Goal: Transaction & Acquisition: Purchase product/service

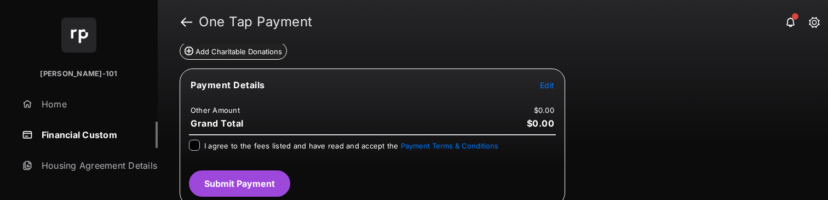
scroll to position [175, 0]
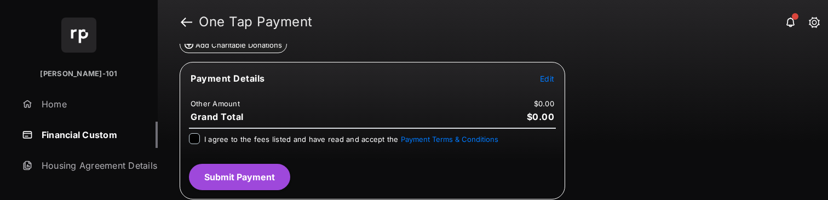
click at [551, 80] on span "Edit" at bounding box center [547, 78] width 14 height 9
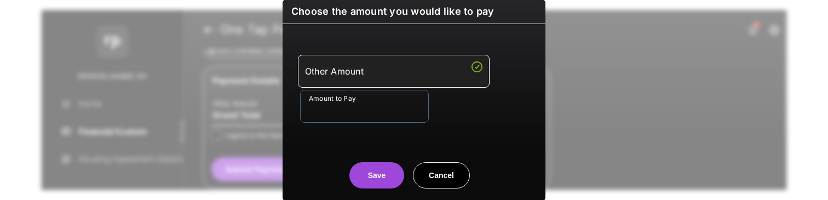
click at [332, 111] on input "Amount to Pay" at bounding box center [364, 106] width 129 height 33
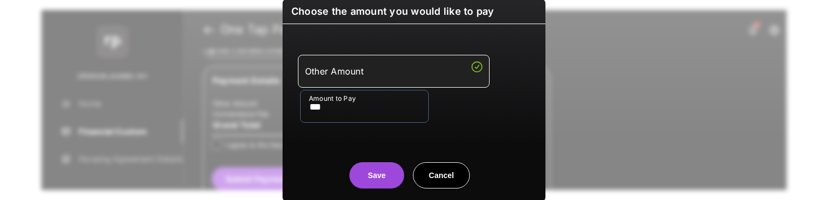
type input "***"
click at [308, 154] on center "Save Cancel" at bounding box center [414, 170] width 236 height 35
click at [374, 186] on button "Save" at bounding box center [376, 175] width 55 height 26
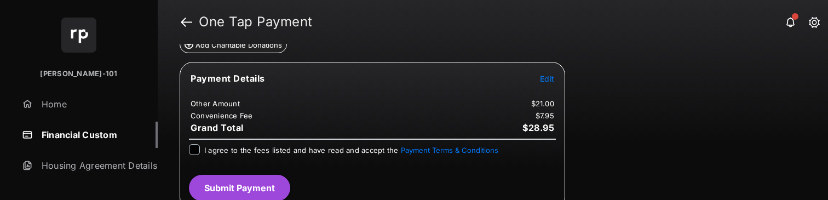
click at [246, 150] on span "I agree to the fees listed and have read and accept the Payment Terms & Conditi…" at bounding box center [351, 150] width 294 height 9
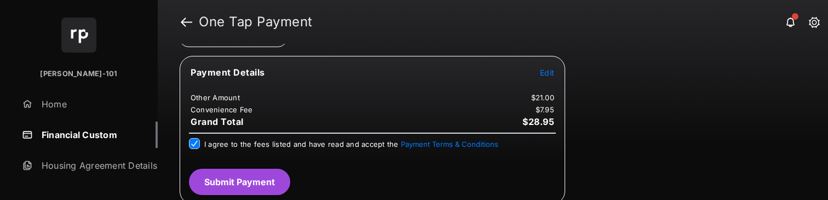
scroll to position [186, 0]
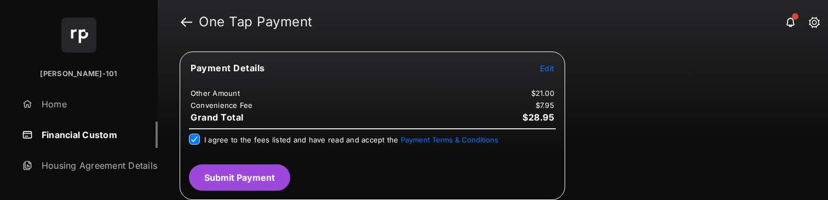
click at [246, 174] on button "Submit Payment" at bounding box center [239, 177] width 101 height 26
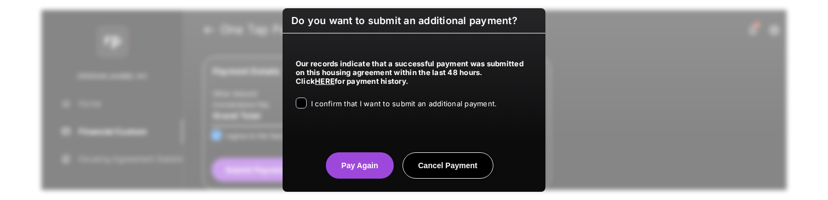
click at [428, 103] on span "I confirm that I want to submit an additional payment." at bounding box center [404, 103] width 186 height 9
click at [337, 163] on button "Pay Again" at bounding box center [359, 165] width 67 height 26
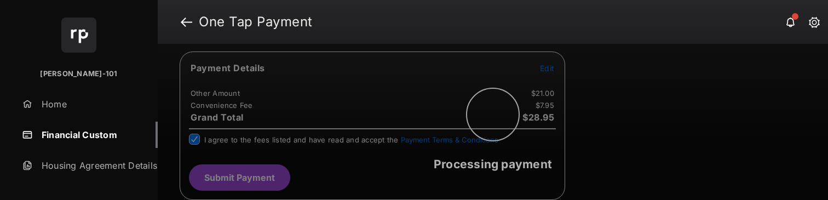
scroll to position [0, 0]
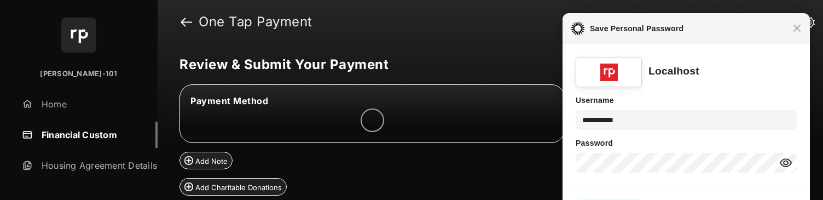
click at [796, 28] on span "Close" at bounding box center [797, 28] width 8 height 8
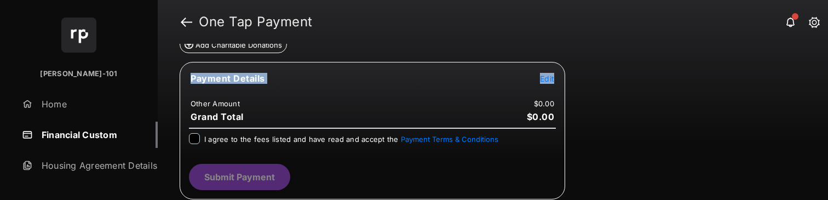
scroll to position [142, 0]
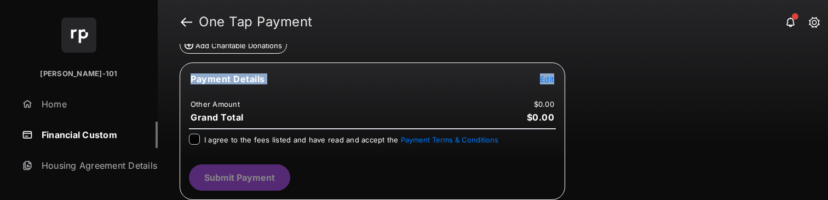
drag, startPoint x: 555, startPoint y: 79, endPoint x: 547, endPoint y: 80, distance: 7.3
click at [551, 79] on tr "Payment Details Edit" at bounding box center [372, 85] width 382 height 25
click at [547, 80] on span "Edit" at bounding box center [547, 78] width 14 height 9
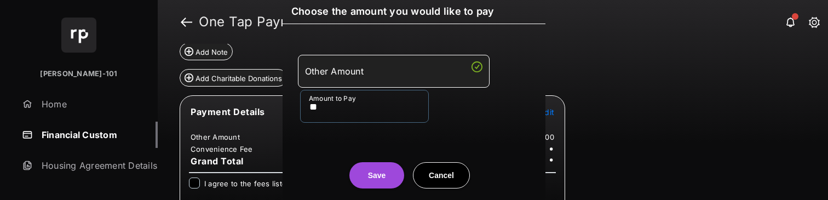
scroll to position [175, 0]
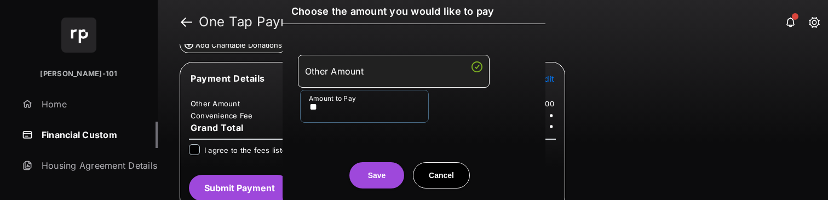
type input "**"
click at [336, 126] on div "Other Amount Amount to Pay **" at bounding box center [414, 88] width 250 height 103
click at [370, 167] on button "Save" at bounding box center [376, 175] width 55 height 26
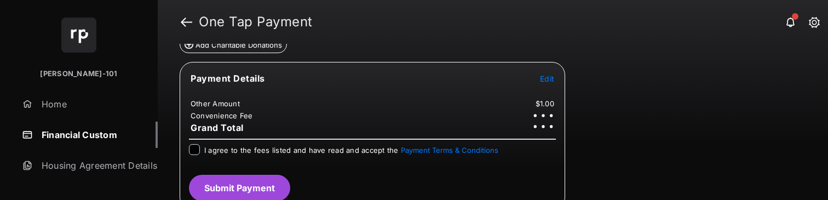
click at [192, 154] on div "I agree to the fees listed and have read and accept the Payment Terms & Conditi…" at bounding box center [372, 150] width 367 height 13
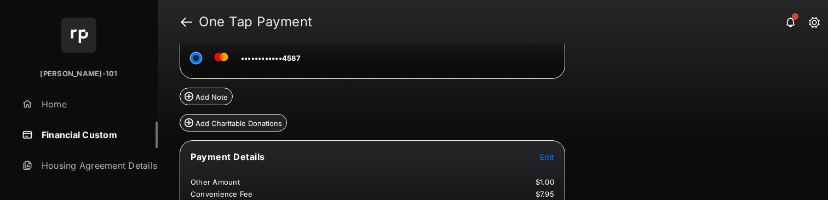
scroll to position [97, 0]
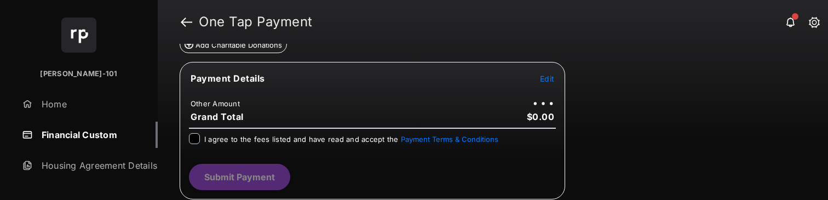
scroll to position [142, 0]
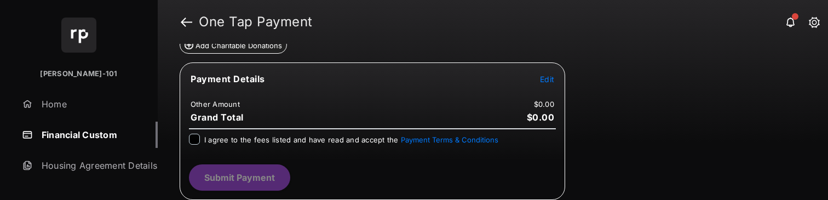
click at [540, 82] on span "Edit" at bounding box center [547, 78] width 14 height 9
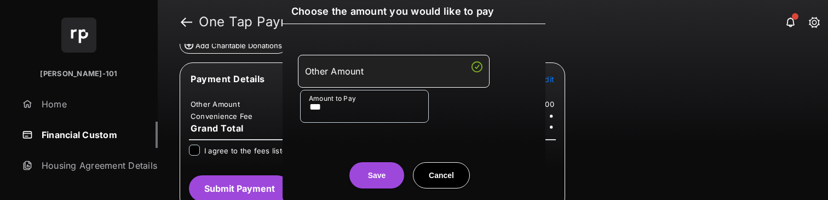
scroll to position [175, 0]
type input "***"
click at [329, 157] on center "Save Cancel" at bounding box center [414, 170] width 236 height 35
drag, startPoint x: 365, startPoint y: 176, endPoint x: 348, endPoint y: 169, distance: 18.4
click at [365, 176] on button "Save" at bounding box center [376, 175] width 55 height 26
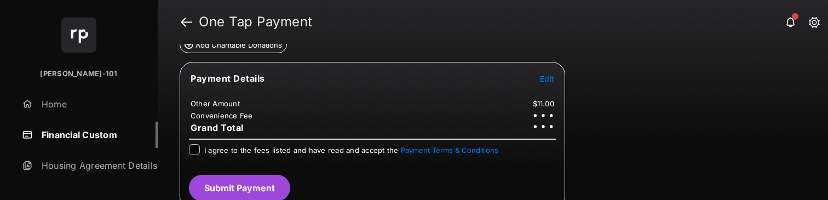
click at [205, 152] on span "I agree to the fees listed and have read and accept the Payment Terms & Conditi…" at bounding box center [351, 150] width 294 height 9
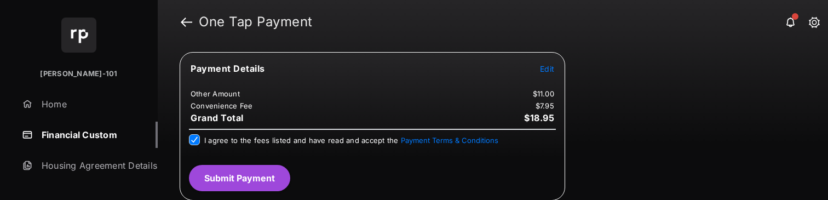
scroll to position [186, 0]
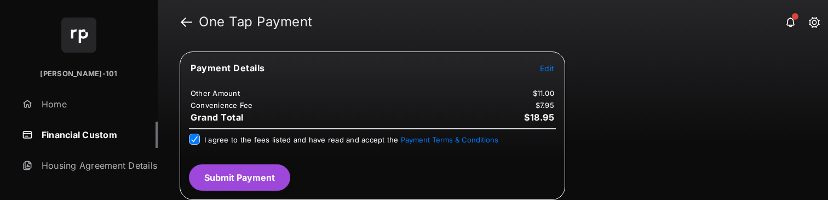
click at [245, 179] on button "Submit Payment" at bounding box center [239, 177] width 101 height 26
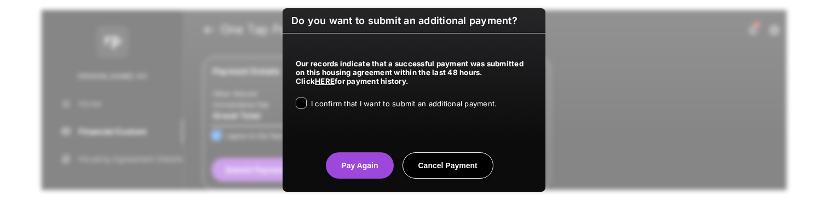
drag, startPoint x: 422, startPoint y: 104, endPoint x: 401, endPoint y: 131, distance: 34.4
click at [421, 105] on span "I confirm that I want to submit an additional payment." at bounding box center [404, 103] width 186 height 9
click at [349, 164] on button "Pay Again" at bounding box center [359, 165] width 67 height 26
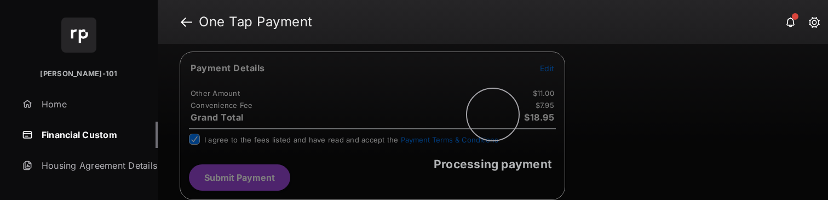
scroll to position [0, 0]
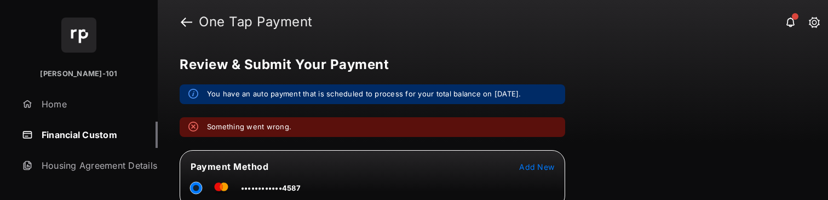
click at [89, 130] on link "Financial Custom" at bounding box center [88, 135] width 140 height 26
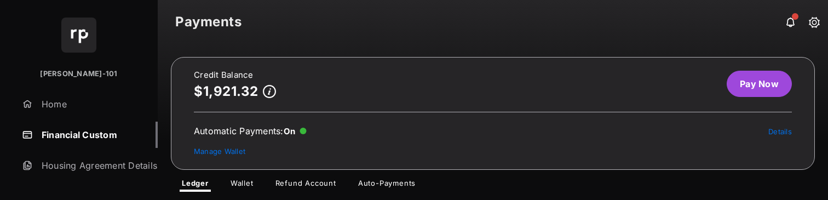
click at [747, 88] on link "Pay Now" at bounding box center [758, 84] width 65 height 26
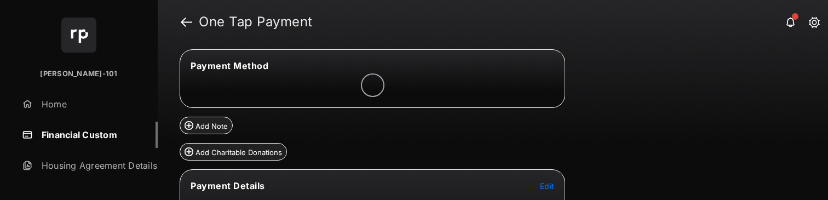
scroll to position [175, 0]
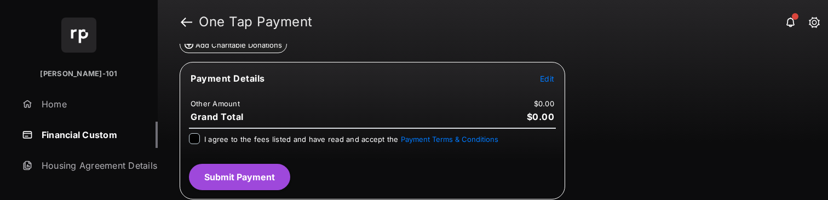
click at [547, 82] on span "Edit" at bounding box center [547, 78] width 14 height 9
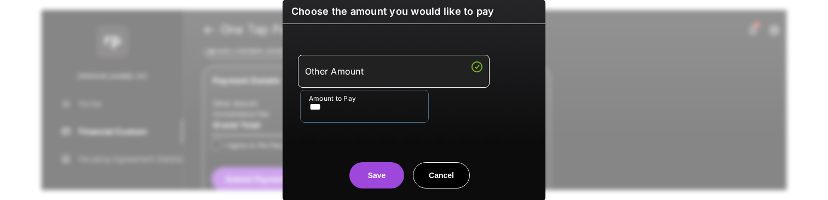
type input "***"
click at [409, 151] on div "Save Cancel" at bounding box center [413, 164] width 263 height 48
click at [388, 170] on button "Save" at bounding box center [376, 175] width 55 height 26
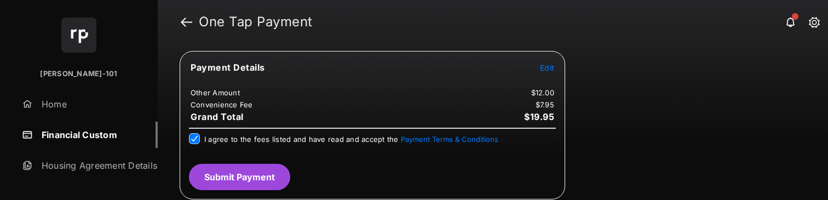
scroll to position [186, 0]
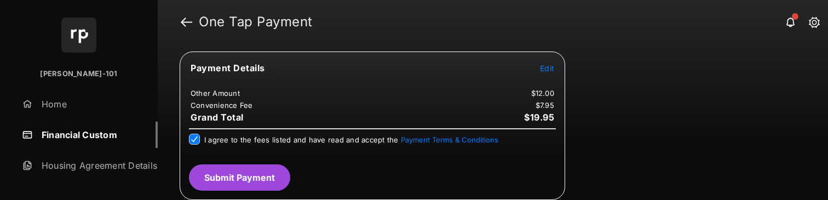
click at [253, 168] on button "Submit Payment" at bounding box center [239, 177] width 101 height 26
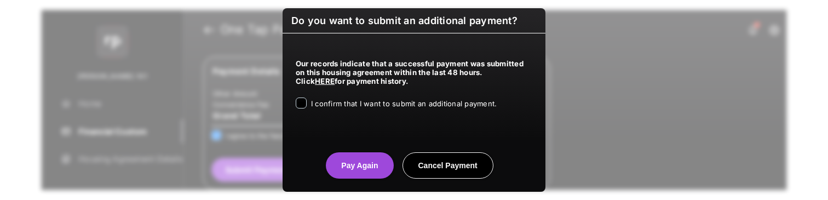
click at [383, 100] on span "I confirm that I want to submit an additional payment." at bounding box center [404, 103] width 186 height 9
click at [342, 163] on button "Pay Again" at bounding box center [359, 165] width 67 height 26
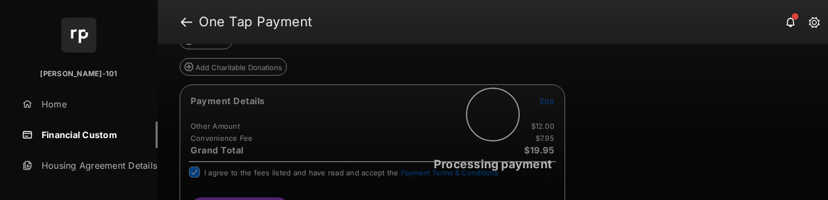
scroll to position [0, 0]
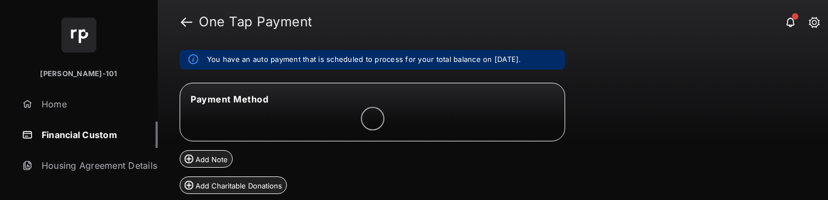
scroll to position [137, 0]
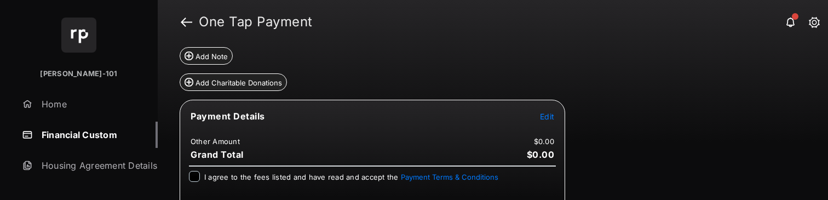
click at [51, 134] on link "Financial Custom" at bounding box center [88, 135] width 140 height 26
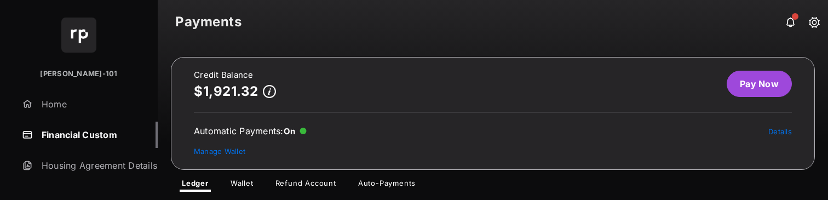
click at [741, 91] on link "Pay Now" at bounding box center [758, 84] width 65 height 26
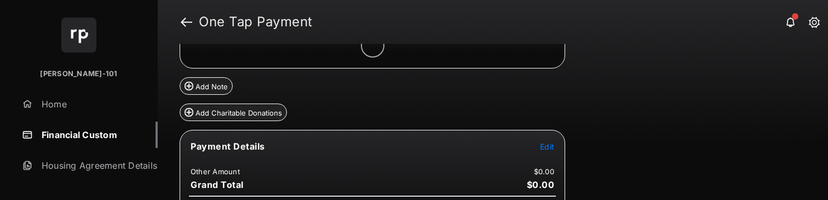
scroll to position [111, 0]
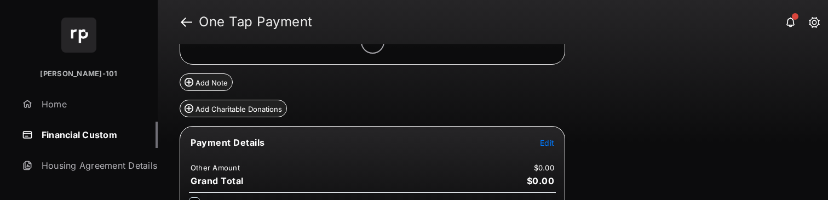
click at [545, 139] on span "Edit" at bounding box center [547, 142] width 14 height 9
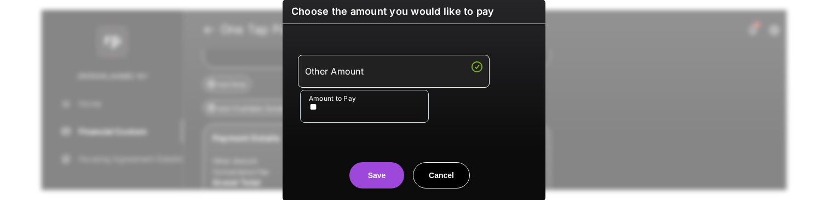
type input "**"
click at [374, 169] on button "Save" at bounding box center [376, 175] width 55 height 26
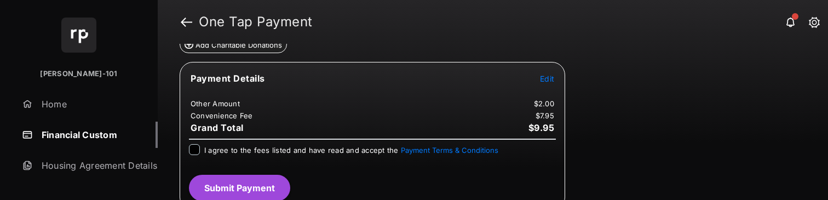
scroll to position [186, 0]
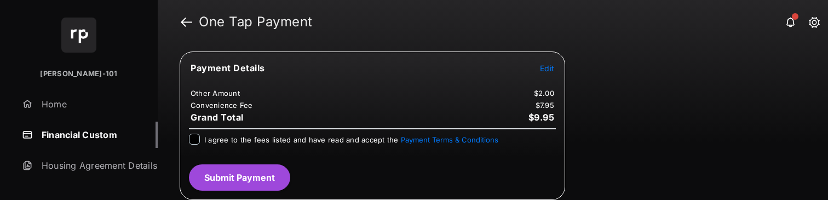
click at [258, 135] on span "I agree to the fees listed and have read and accept the Payment Terms & Conditi…" at bounding box center [351, 139] width 294 height 9
click at [250, 166] on button "Submit Payment" at bounding box center [239, 177] width 101 height 26
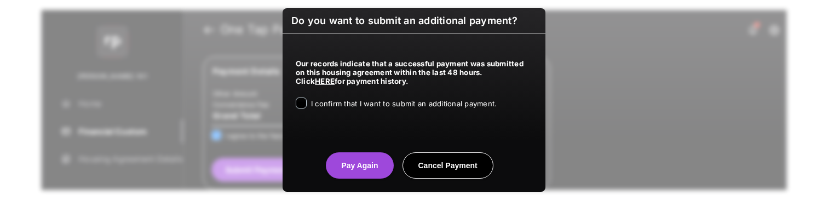
click at [337, 103] on span "I confirm that I want to submit an additional payment." at bounding box center [404, 103] width 186 height 9
click at [372, 166] on button "Pay Again" at bounding box center [359, 165] width 67 height 26
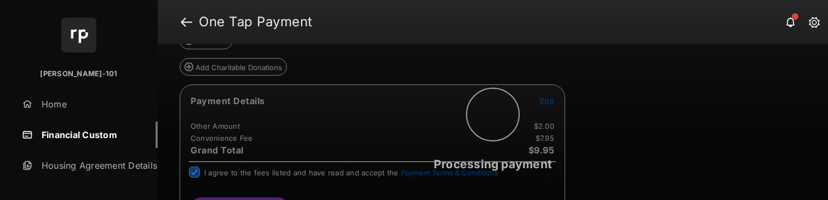
scroll to position [0, 0]
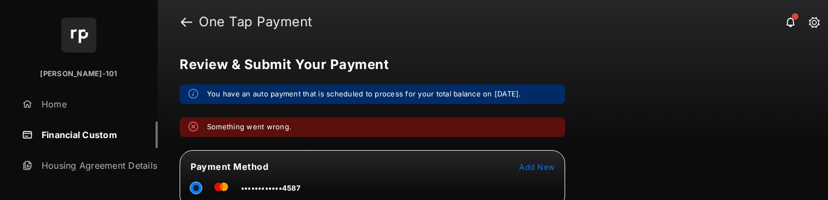
click at [160, 198] on div "Review & Submit Your Payment You have an auto payment that is scheduled to proc…" at bounding box center [493, 122] width 670 height 156
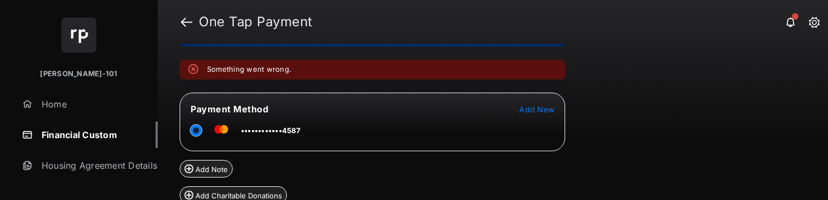
scroll to position [215, 0]
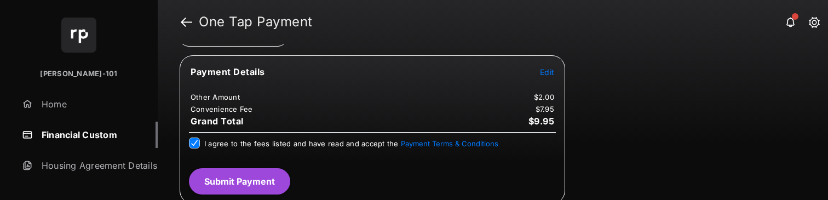
click at [95, 141] on link "Financial Custom" at bounding box center [88, 135] width 140 height 26
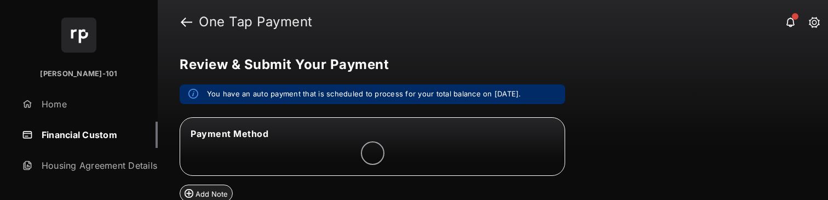
scroll to position [175, 0]
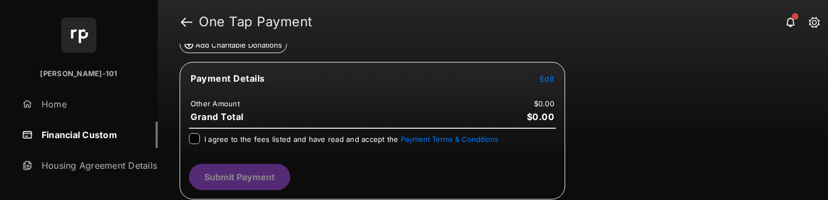
click at [549, 85] on tr "Payment Details Edit" at bounding box center [372, 84] width 382 height 25
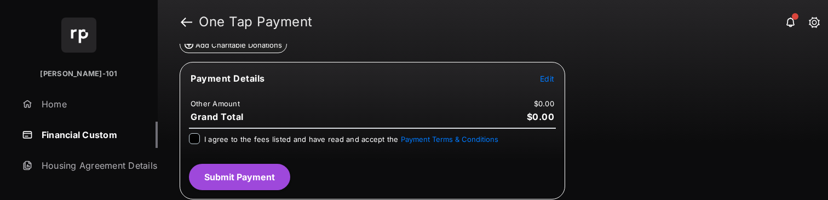
click at [550, 83] on span "Edit" at bounding box center [547, 78] width 14 height 9
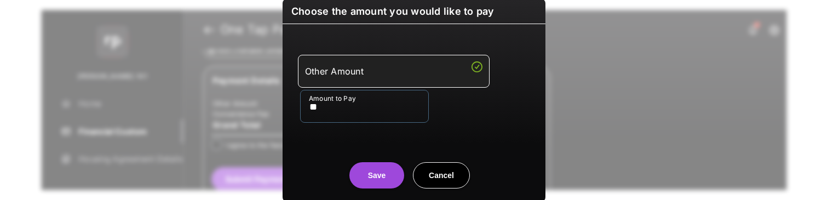
type input "**"
click at [367, 174] on button "Save" at bounding box center [376, 175] width 55 height 26
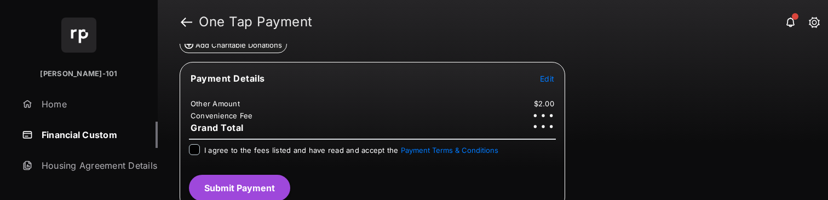
click at [270, 157] on div "I agree to the fees listed and have read and accept the Payment Terms & Conditi…" at bounding box center [372, 155] width 380 height 22
click at [270, 154] on div "I agree to the fees listed and have read and accept the Payment Terms & Conditi…" at bounding box center [351, 150] width 294 height 13
click at [271, 153] on span "I agree to the fees listed and have read and accept the Payment Terms & Conditi…" at bounding box center [351, 150] width 294 height 9
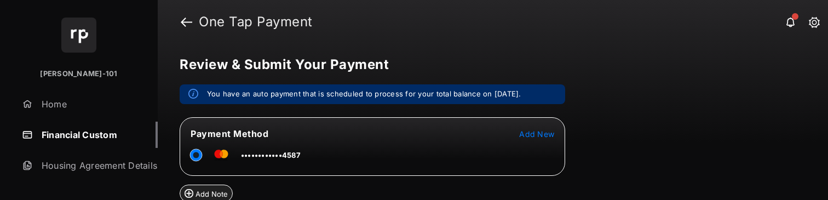
scroll to position [186, 0]
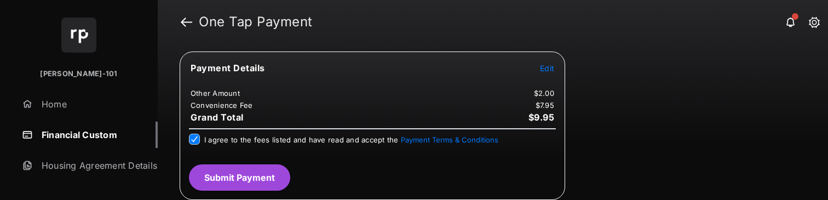
click at [281, 173] on button "Submit Payment" at bounding box center [239, 177] width 101 height 26
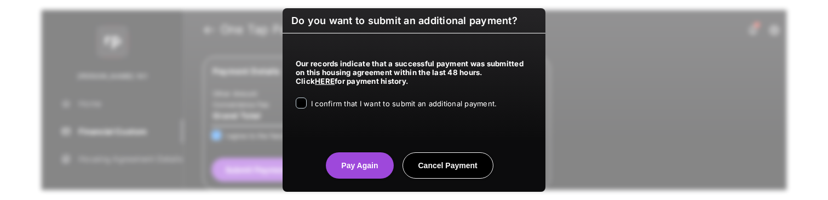
click at [368, 103] on span "I confirm that I want to submit an additional payment." at bounding box center [404, 103] width 186 height 9
click at [362, 163] on button "Pay Again" at bounding box center [359, 165] width 67 height 26
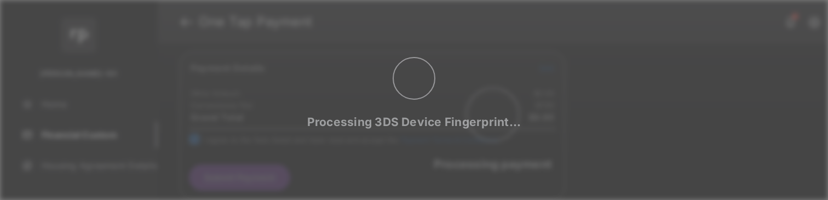
scroll to position [0, 0]
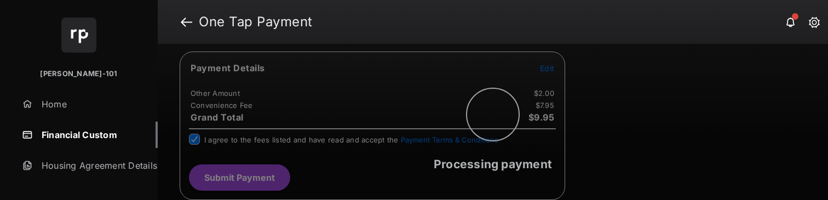
click at [180, 199] on html "Bldg Vayujeet-101 Home Financial Custom Housing Agreement Details Maintenance P…" at bounding box center [414, 100] width 828 height 200
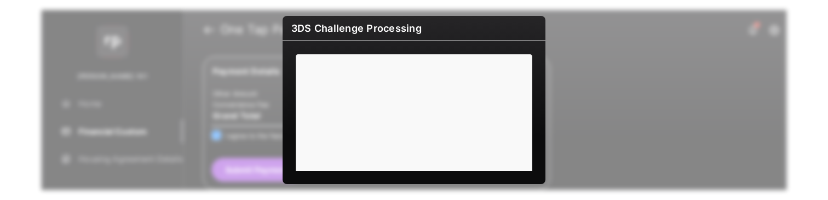
click at [524, 21] on h6 "3DS Challenge Processing" at bounding box center [413, 28] width 263 height 25
click at [535, 21] on h6 "3DS Challenge Processing" at bounding box center [413, 28] width 263 height 25
click at [542, 25] on h6 "3DS Challenge Processing" at bounding box center [413, 28] width 263 height 25
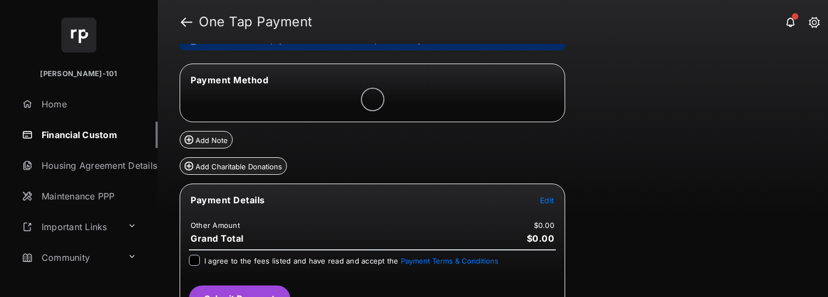
scroll to position [78, 0]
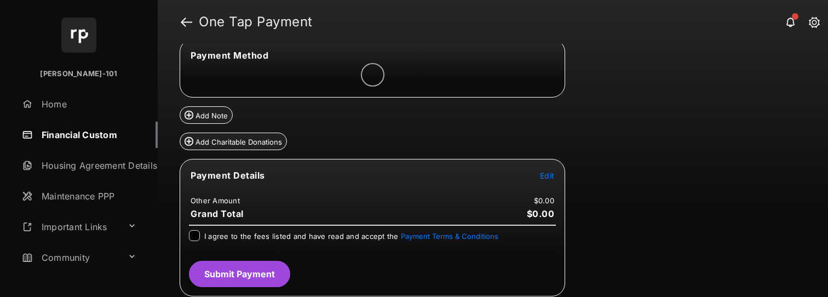
click at [91, 143] on link "Financial Custom" at bounding box center [88, 135] width 140 height 26
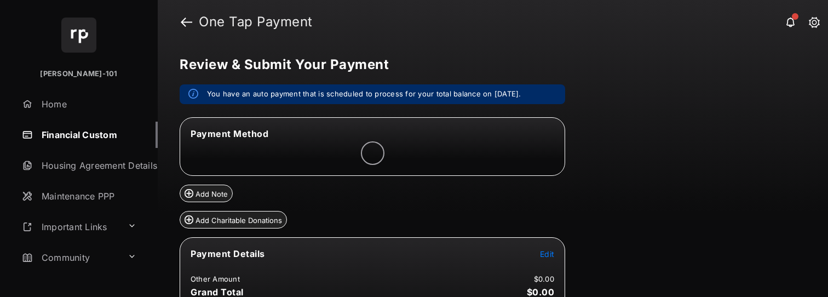
click at [545, 256] on span "Edit" at bounding box center [547, 253] width 14 height 9
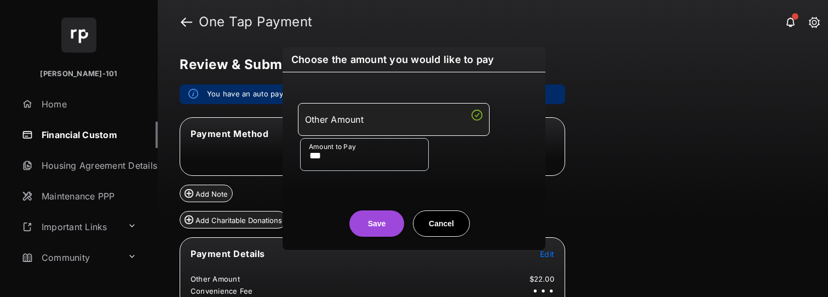
type input "***"
click at [398, 226] on button "Save" at bounding box center [376, 223] width 55 height 26
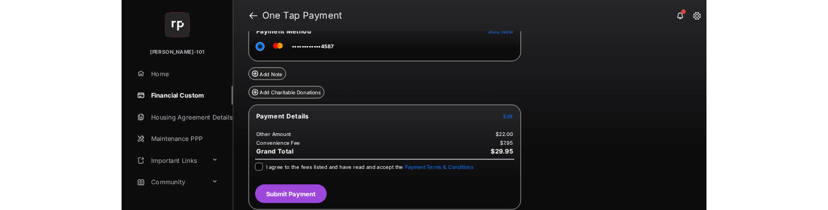
scroll to position [89, 0]
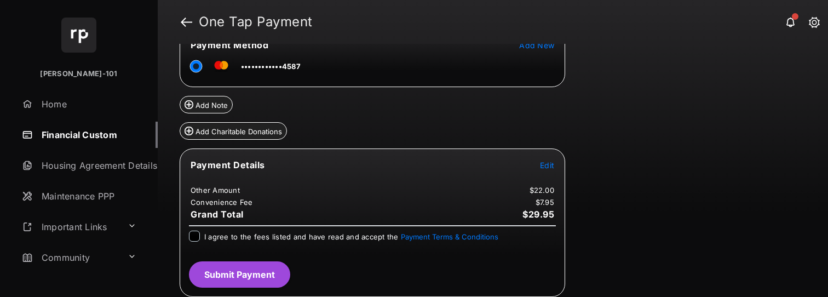
click at [239, 242] on div "I agree to the fees listed and have read and accept the Payment Terms & Conditi…" at bounding box center [351, 236] width 294 height 13
click at [244, 230] on label "I agree to the fees listed and have read and accept the Payment Terms & Conditi…" at bounding box center [351, 235] width 294 height 11
click at [241, 261] on button "Submit Payment" at bounding box center [239, 274] width 101 height 26
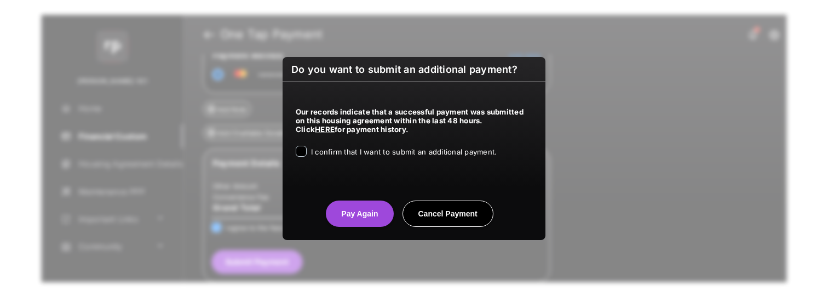
click at [366, 153] on span "I confirm that I want to submit an additional payment." at bounding box center [404, 151] width 186 height 9
click at [356, 216] on button "Pay Again" at bounding box center [359, 213] width 67 height 26
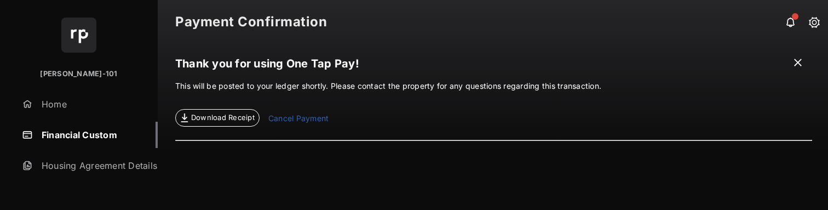
click at [67, 137] on link "Financial Custom" at bounding box center [88, 135] width 140 height 26
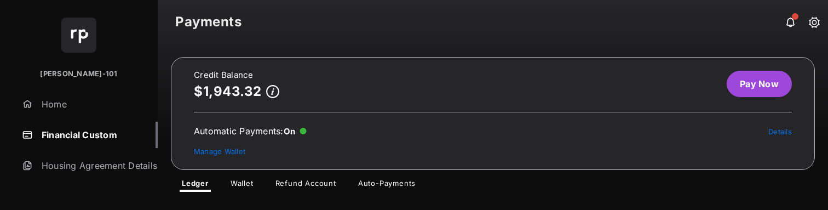
click at [741, 82] on link "Pay Now" at bounding box center [758, 84] width 65 height 26
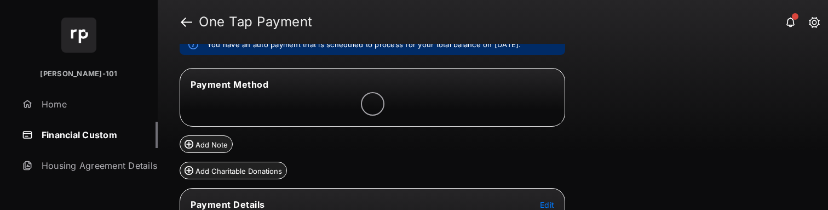
scroll to position [101, 0]
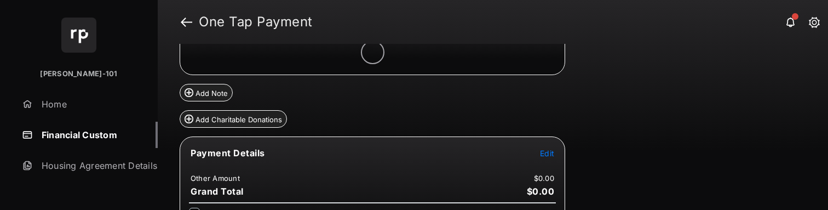
click at [542, 149] on span "Edit" at bounding box center [547, 152] width 14 height 9
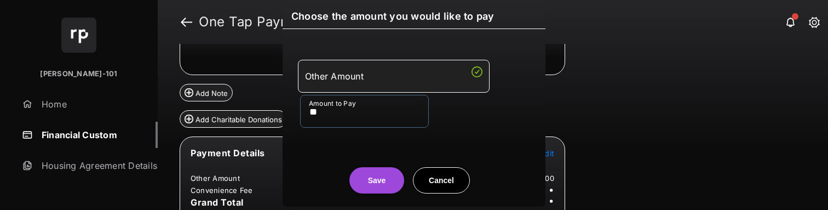
type input "**"
click at [372, 183] on button "Save" at bounding box center [376, 180] width 55 height 26
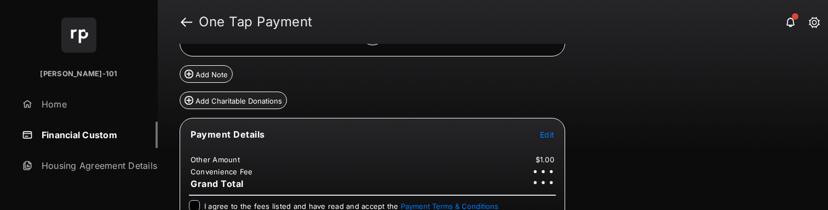
scroll to position [176, 0]
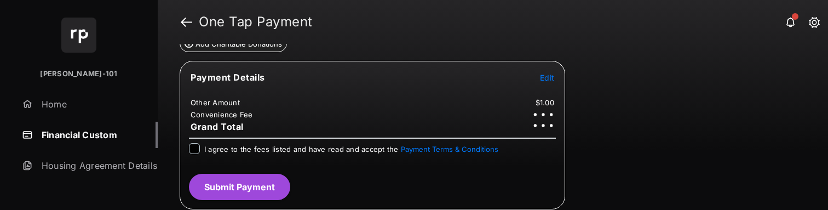
click at [246, 148] on span "I agree to the fees listed and have read and accept the Payment Terms & Conditi…" at bounding box center [351, 149] width 294 height 9
click at [232, 189] on button "Submit Payment" at bounding box center [239, 187] width 101 height 26
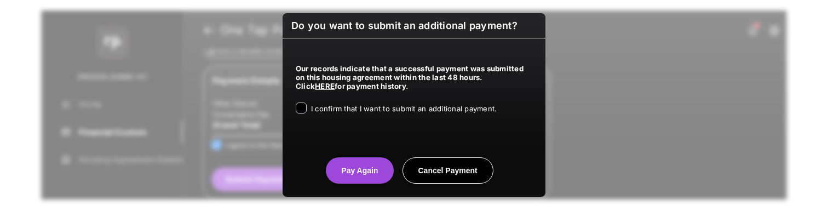
click at [378, 112] on span "I confirm that I want to submit an additional payment." at bounding box center [404, 108] width 186 height 9
click at [350, 168] on button "Pay Again" at bounding box center [359, 170] width 67 height 26
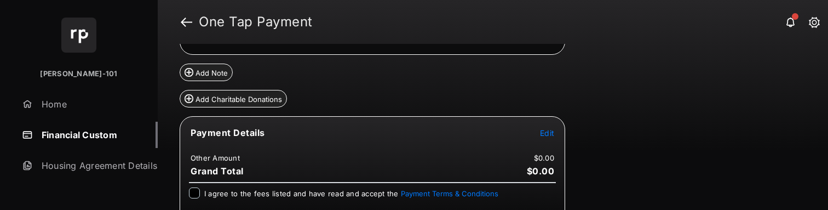
scroll to position [122, 0]
click at [539, 137] on tr "Payment Details Edit" at bounding box center [372, 138] width 382 height 25
click at [540, 137] on button "Edit" at bounding box center [547, 131] width 14 height 11
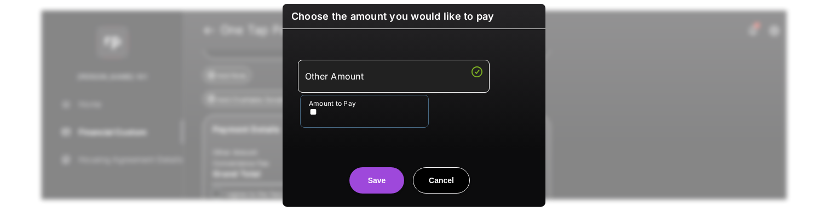
type input "**"
click at [384, 168] on button "Save" at bounding box center [376, 180] width 55 height 26
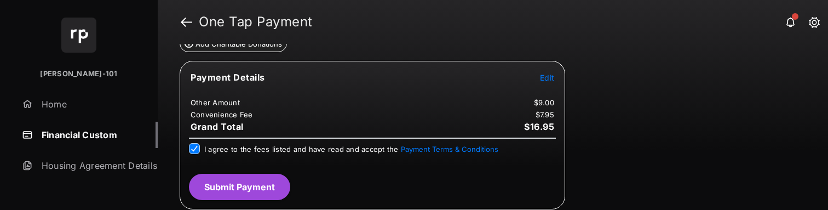
scroll to position [176, 0]
click at [215, 194] on button "Submit Payment" at bounding box center [239, 187] width 101 height 26
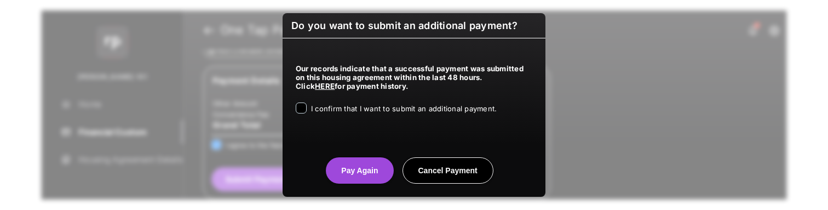
click at [359, 107] on span "I confirm that I want to submit an additional payment." at bounding box center [404, 108] width 186 height 9
click at [349, 168] on button "Pay Again" at bounding box center [359, 170] width 67 height 26
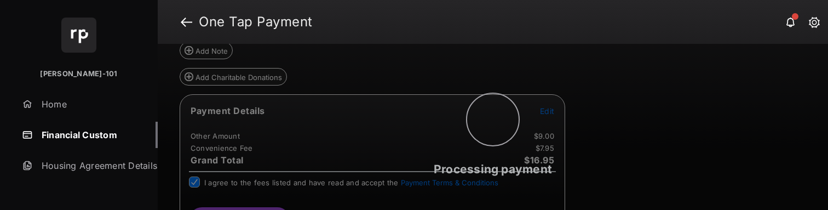
scroll to position [0, 0]
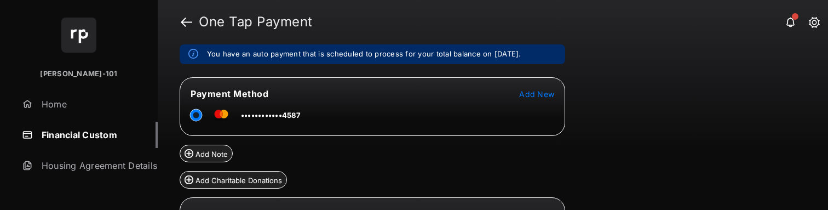
scroll to position [152, 0]
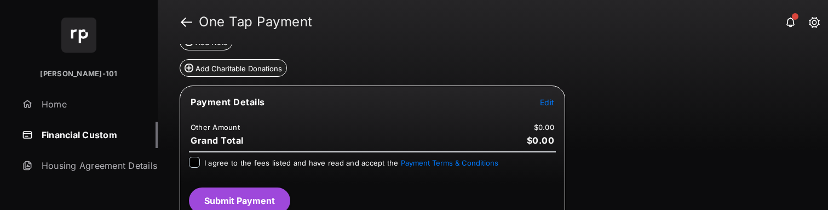
click at [106, 126] on link "Financial Custom" at bounding box center [88, 135] width 140 height 26
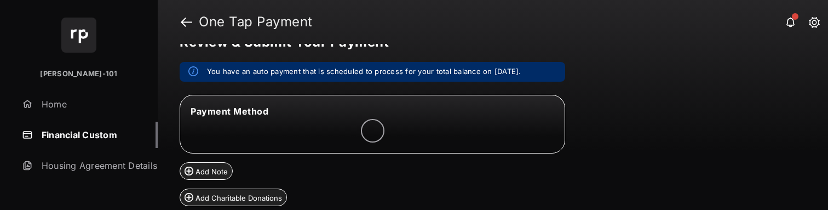
scroll to position [165, 0]
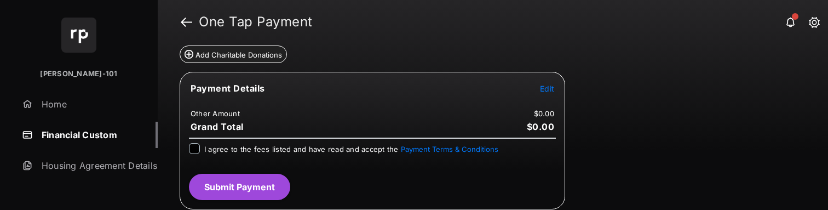
click at [550, 93] on span "Edit" at bounding box center [547, 88] width 14 height 9
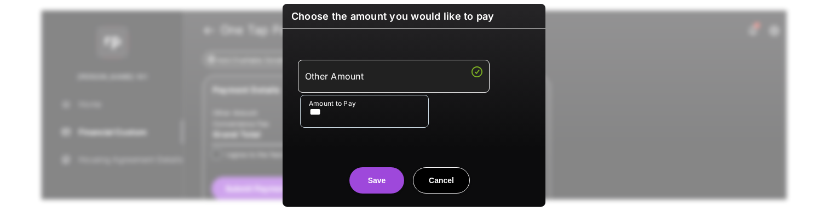
type input "***"
click at [376, 175] on button "Save" at bounding box center [376, 180] width 55 height 26
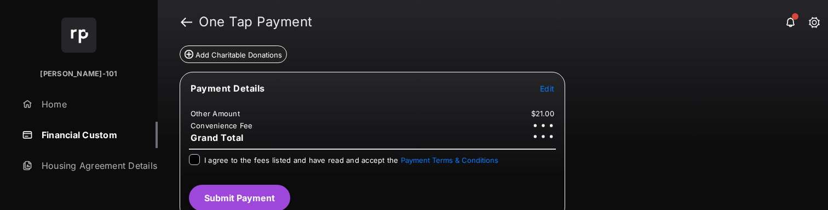
click at [257, 166] on div "I agree to the fees listed and have read and accept the Payment Terms & Conditi…" at bounding box center [372, 165] width 380 height 22
click at [265, 156] on span "I agree to the fees listed and have read and accept the Payment Terms & Conditi…" at bounding box center [351, 159] width 294 height 9
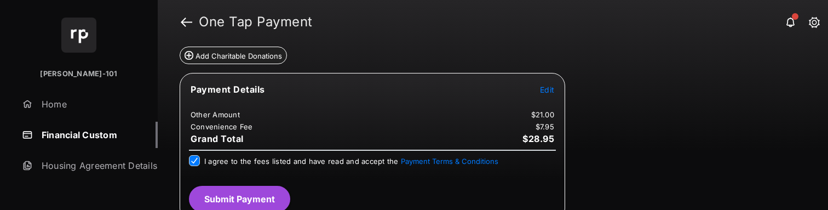
scroll to position [176, 0]
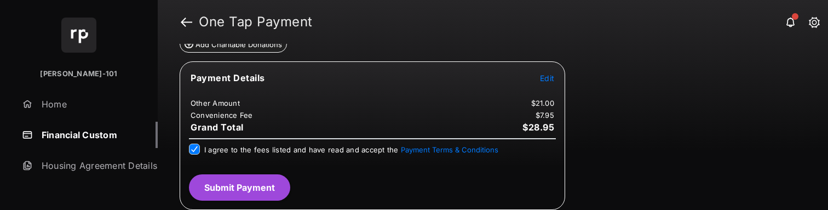
click at [233, 193] on button "Submit Payment" at bounding box center [239, 187] width 101 height 26
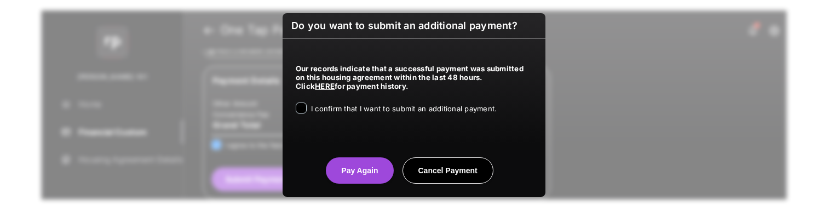
click at [323, 115] on div "I confirm that I want to submit an additional payment." at bounding box center [404, 108] width 186 height 13
click at [325, 112] on span "I confirm that I want to submit an additional payment." at bounding box center [404, 108] width 186 height 9
click at [340, 171] on button "Pay Again" at bounding box center [359, 170] width 67 height 26
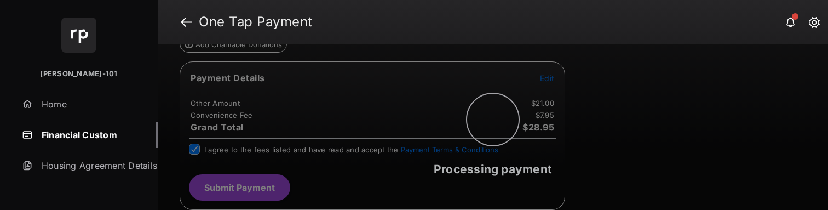
scroll to position [0, 0]
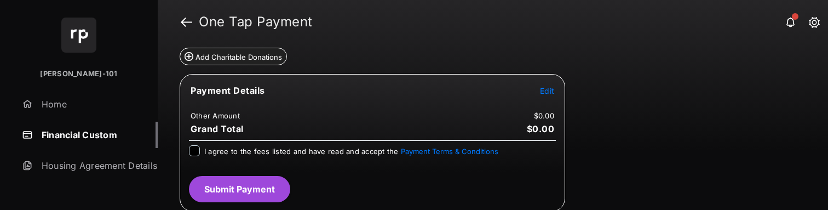
scroll to position [165, 0]
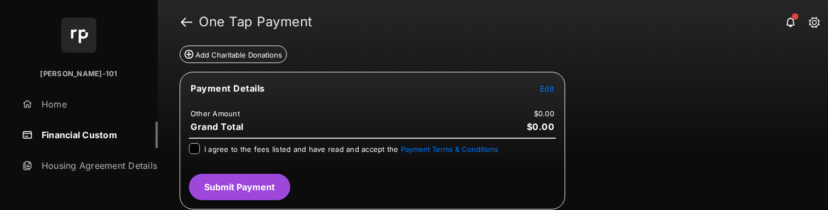
click at [542, 90] on span "Edit" at bounding box center [547, 88] width 14 height 9
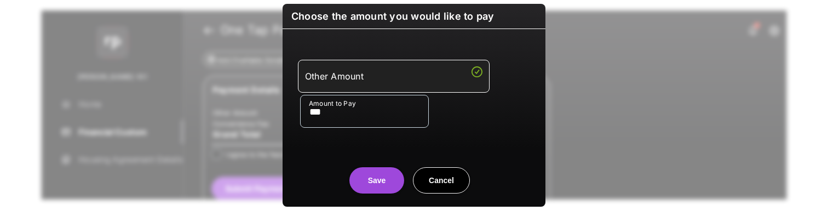
type input "***"
drag, startPoint x: 335, startPoint y: 177, endPoint x: 354, endPoint y: 180, distance: 19.3
click at [335, 177] on center "Save Cancel" at bounding box center [414, 175] width 236 height 35
click at [379, 180] on button "Save" at bounding box center [376, 180] width 55 height 26
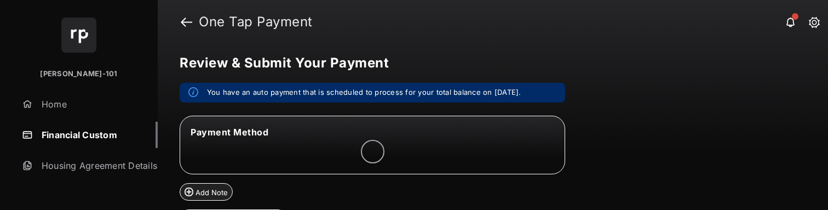
scroll to position [0, 0]
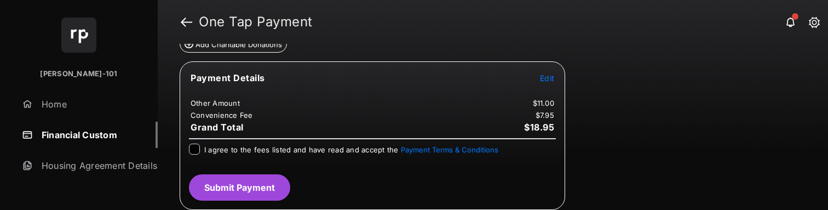
click at [212, 152] on span "I agree to the fees listed and have read and accept the Payment Terms & Conditi…" at bounding box center [351, 149] width 294 height 9
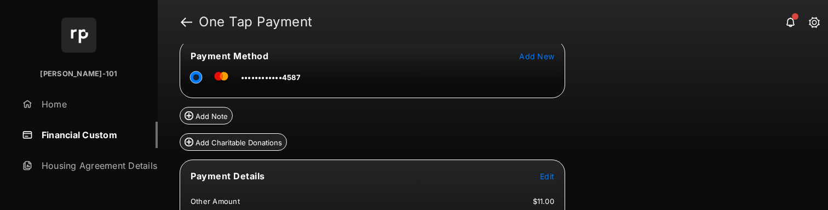
scroll to position [176, 0]
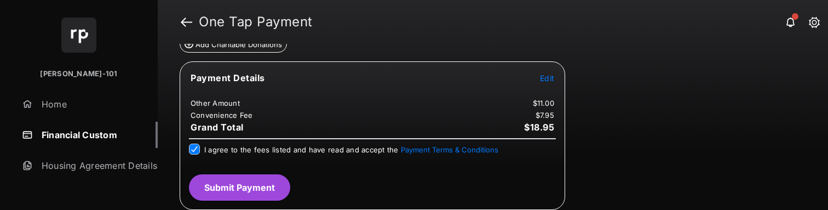
drag, startPoint x: 227, startPoint y: 171, endPoint x: 226, endPoint y: 180, distance: 9.4
click at [227, 171] on div "Payment Details Edit Other Amount $11.00 Convenience Fee $7.95 Grand Total $18.…" at bounding box center [372, 135] width 385 height 148
click at [226, 183] on button "Submit Payment" at bounding box center [239, 187] width 101 height 26
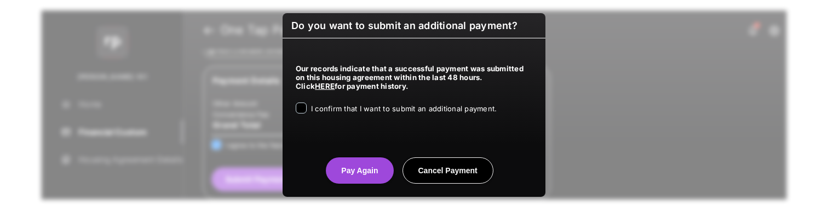
click at [316, 116] on div "Our records indicate that a successful payment was submitted on this housing ag…" at bounding box center [413, 86] width 263 height 96
click at [322, 114] on div "I confirm that I want to submit an additional payment." at bounding box center [404, 108] width 186 height 13
click at [331, 111] on span "I confirm that I want to submit an additional payment." at bounding box center [404, 108] width 186 height 9
click at [330, 170] on button "Pay Again" at bounding box center [359, 170] width 67 height 26
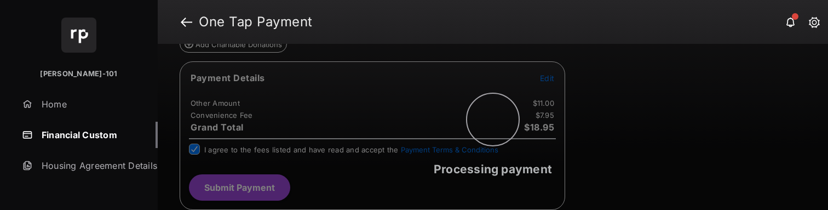
scroll to position [0, 0]
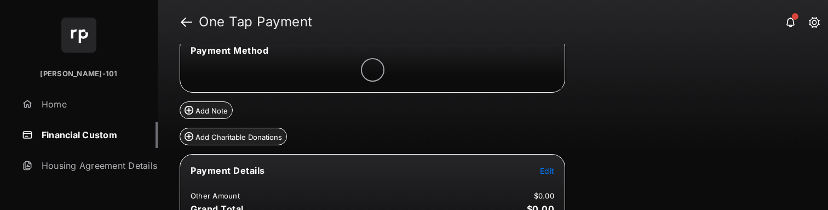
scroll to position [117, 0]
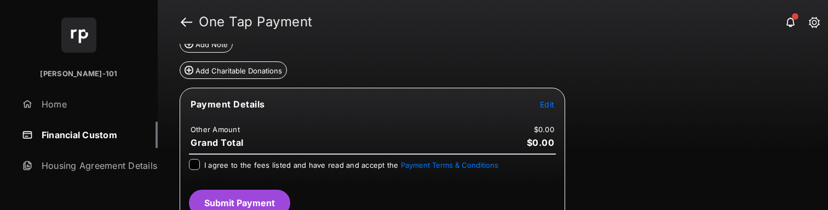
click at [544, 108] on span "Edit" at bounding box center [547, 104] width 14 height 9
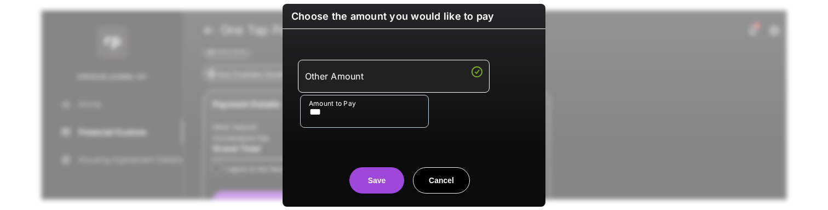
type input "***"
click at [363, 180] on button "Save" at bounding box center [376, 180] width 55 height 26
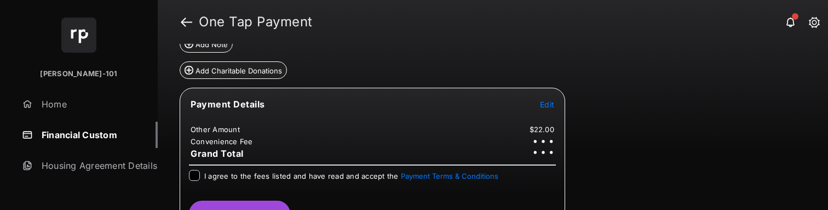
click at [191, 170] on div at bounding box center [194, 175] width 11 height 11
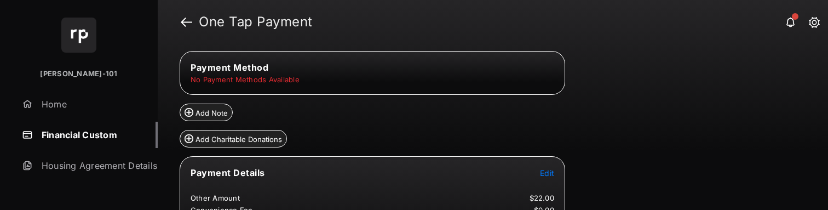
scroll to position [38, 0]
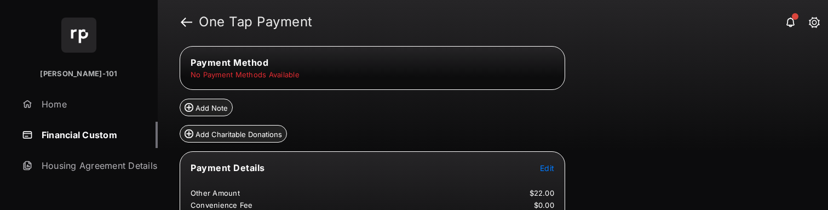
click at [102, 131] on link "Financial Custom" at bounding box center [88, 135] width 140 height 26
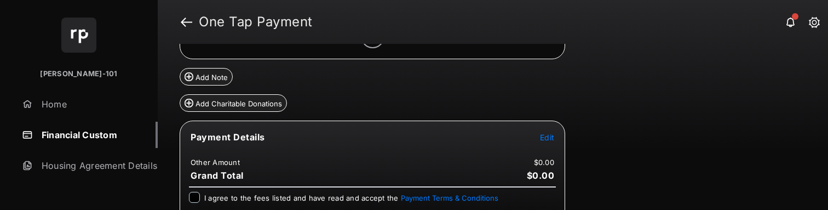
scroll to position [161, 0]
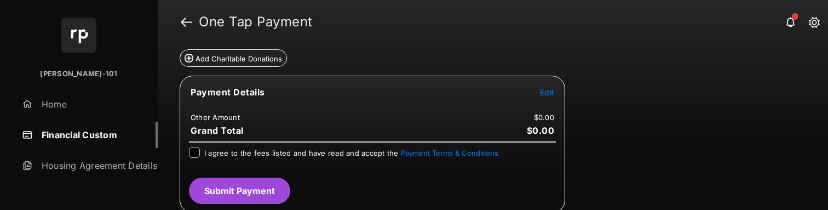
click at [543, 96] on span "Edit" at bounding box center [547, 92] width 14 height 9
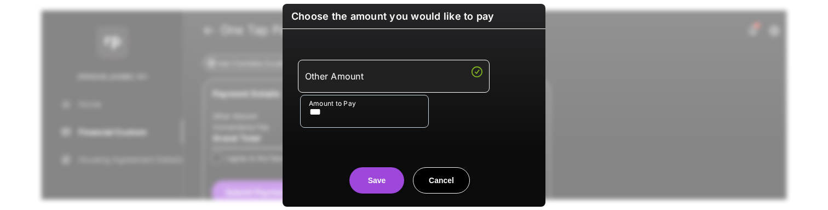
type input "***"
click at [356, 180] on button "Save" at bounding box center [376, 180] width 55 height 26
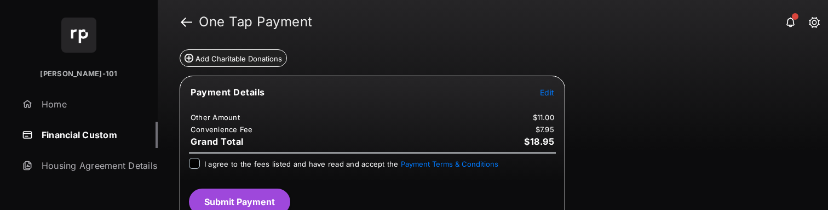
click at [233, 166] on span "I agree to the fees listed and have read and accept the Payment Terms & Conditi…" at bounding box center [351, 163] width 294 height 9
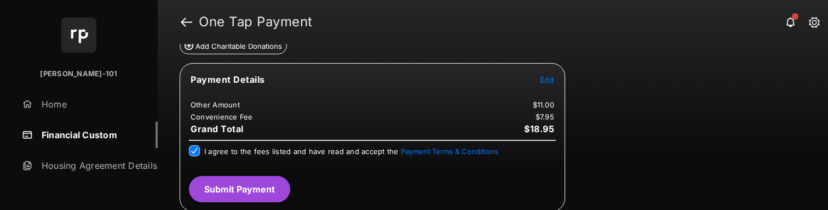
scroll to position [176, 0]
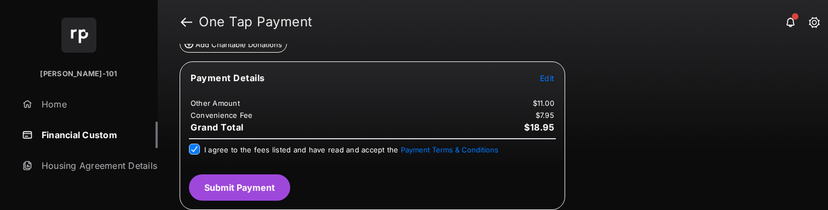
click at [284, 181] on button "Submit Payment" at bounding box center [239, 187] width 101 height 26
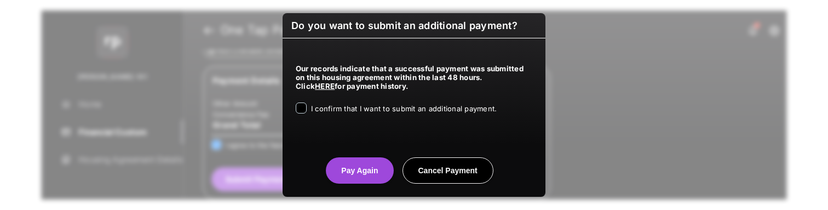
click at [371, 112] on span "I confirm that I want to submit an additional payment." at bounding box center [404, 108] width 186 height 9
click at [360, 175] on button "Pay Again" at bounding box center [359, 170] width 67 height 26
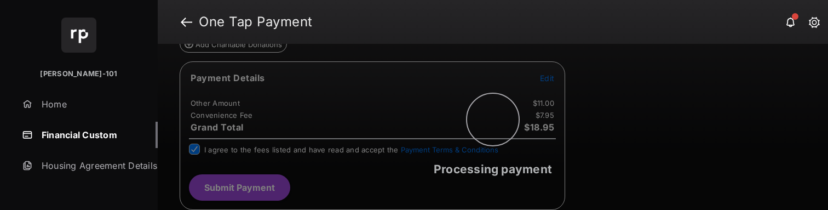
scroll to position [0, 0]
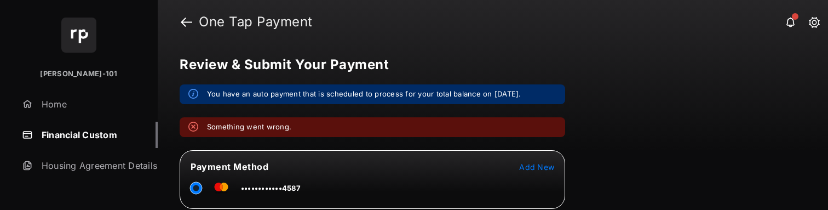
click at [57, 101] on link "Home" at bounding box center [88, 104] width 140 height 26
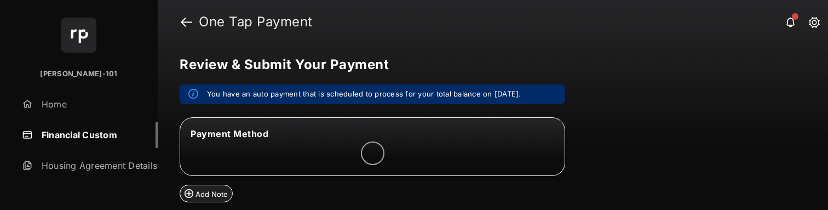
scroll to position [101, 0]
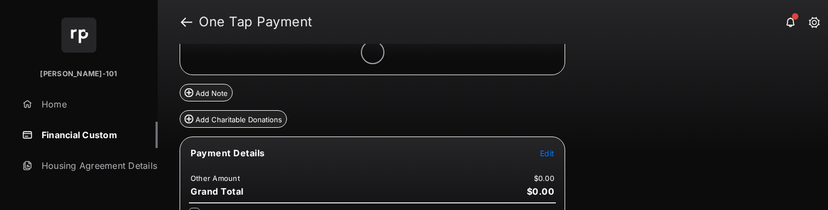
click at [557, 151] on tr "Payment Details Edit" at bounding box center [372, 159] width 382 height 25
click at [550, 153] on span "Edit" at bounding box center [547, 152] width 14 height 9
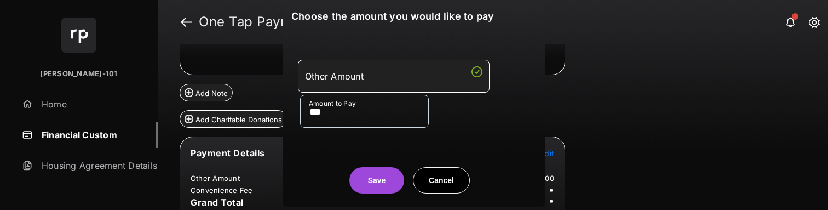
type input "***"
click at [379, 182] on button "Save" at bounding box center [376, 180] width 55 height 26
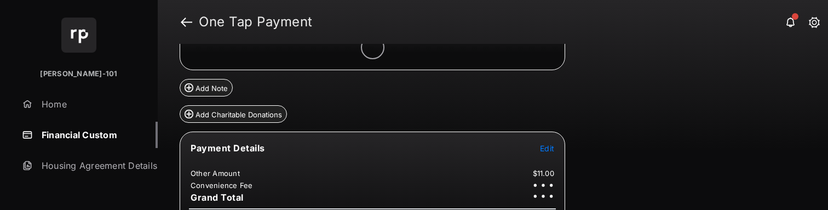
scroll to position [176, 0]
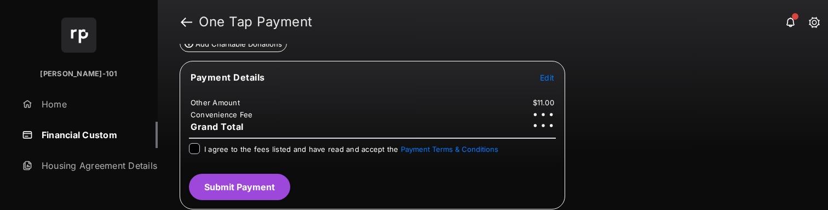
click at [211, 155] on div "I agree to the fees listed and have read and accept the Payment Terms & Conditi…" at bounding box center [351, 149] width 294 height 13
click at [228, 155] on div "I agree to the fees listed and have read and accept the Payment Terms & Conditi…" at bounding box center [372, 154] width 380 height 22
click at [243, 155] on div "I agree to the fees listed and have read and accept the Payment Terms & Conditi…" at bounding box center [351, 149] width 294 height 13
click at [251, 154] on div "I agree to the fees listed and have read and accept the Payment Terms & Conditi…" at bounding box center [351, 149] width 294 height 13
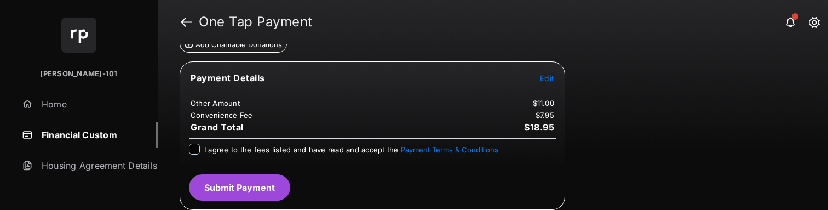
click at [331, 145] on span "I agree to the fees listed and have read and accept the Payment Terms & Conditi…" at bounding box center [351, 149] width 294 height 9
click at [273, 182] on button "Submit Payment" at bounding box center [239, 187] width 101 height 26
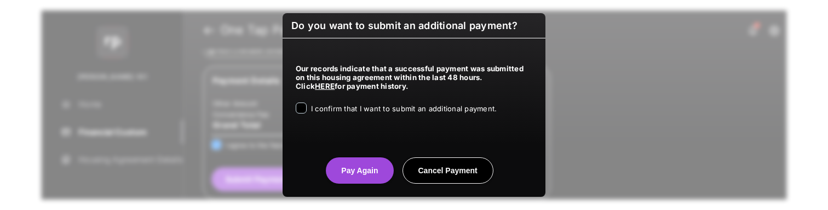
click at [388, 113] on label "I confirm that I want to submit an additional payment." at bounding box center [404, 107] width 186 height 11
click at [349, 170] on button "Pay Again" at bounding box center [359, 170] width 67 height 26
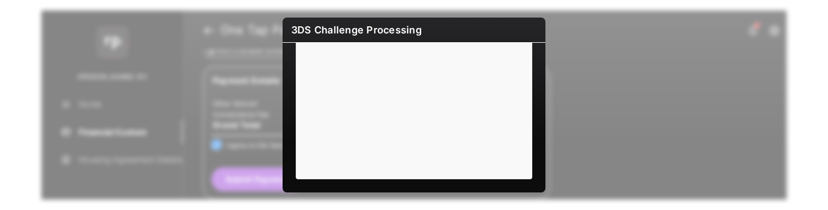
scroll to position [0, 0]
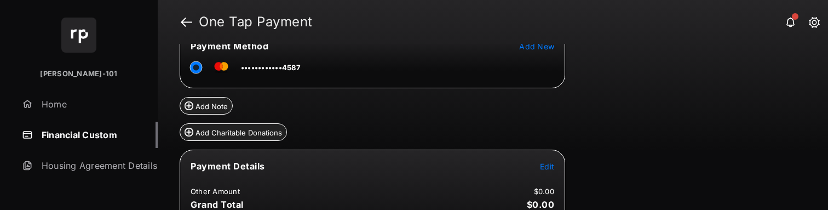
scroll to position [165, 0]
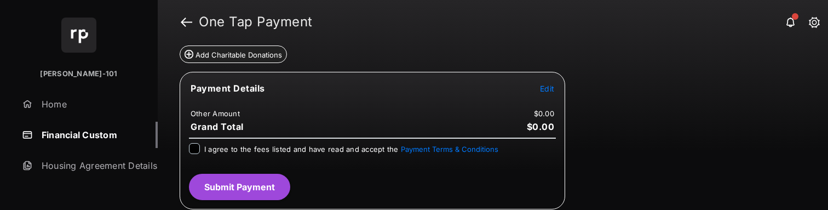
click at [551, 91] on span "Edit" at bounding box center [547, 88] width 14 height 9
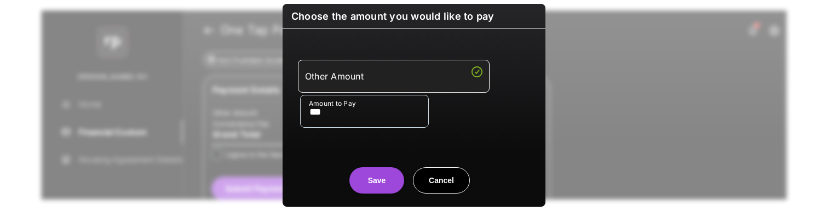
type input "***"
click at [324, 159] on center "Save Cancel" at bounding box center [414, 175] width 236 height 35
click at [349, 172] on center "Save Cancel" at bounding box center [414, 175] width 236 height 35
click at [367, 176] on button "Save" at bounding box center [376, 180] width 55 height 26
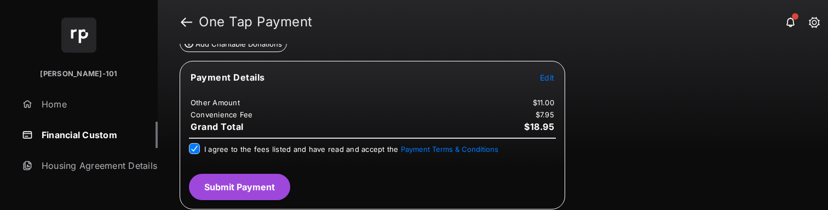
scroll to position [176, 0]
click at [266, 187] on button "Submit Payment" at bounding box center [239, 187] width 101 height 26
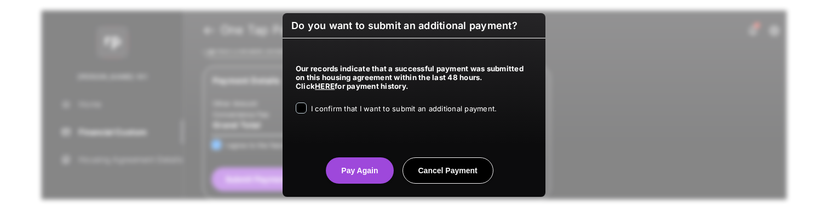
click at [336, 112] on span "I confirm that I want to submit an additional payment." at bounding box center [404, 108] width 186 height 9
click at [340, 171] on button "Pay Again" at bounding box center [359, 170] width 67 height 26
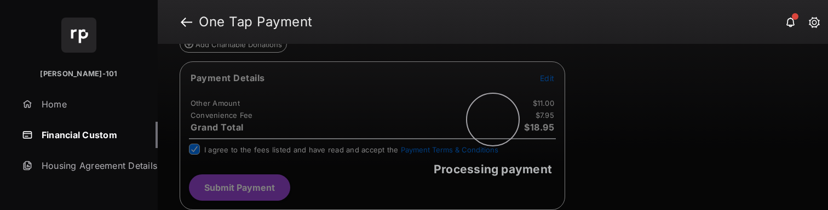
scroll to position [0, 0]
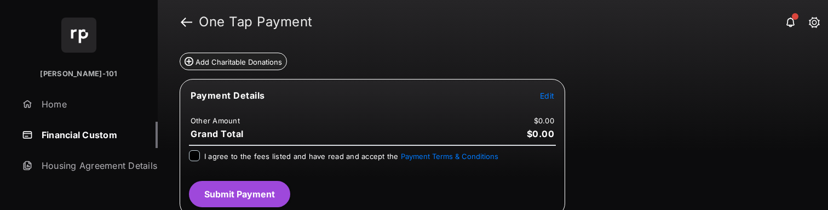
scroll to position [165, 0]
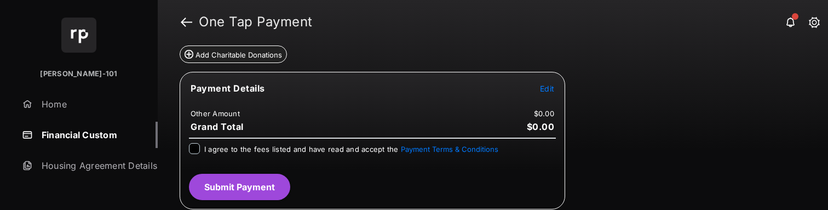
click at [542, 85] on span "Edit" at bounding box center [547, 88] width 14 height 9
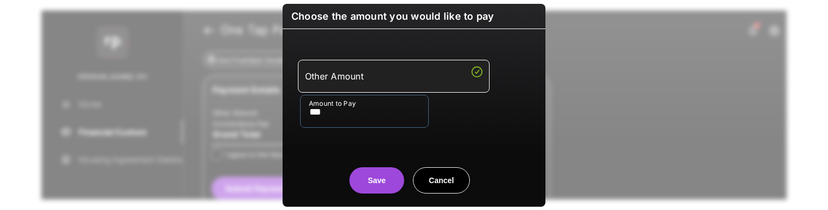
type input "***"
click at [368, 188] on button "Save" at bounding box center [376, 180] width 55 height 26
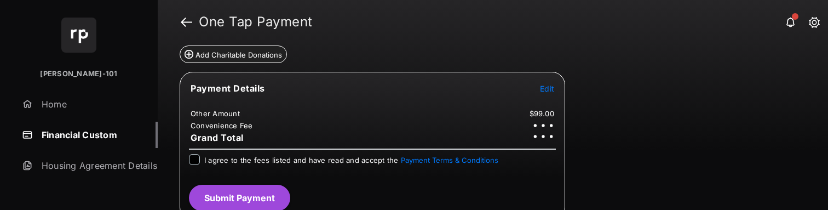
click at [244, 168] on div "I agree to the fees listed and have read and accept the Payment Terms & Conditi…" at bounding box center [372, 165] width 380 height 22
click at [242, 153] on div "Payment Details Edit Other Amount $99.00 Convenience Fee Grand Total I agree to…" at bounding box center [372, 146] width 385 height 148
click at [240, 159] on span "I agree to the fees listed and have read and accept the Payment Terms & Conditi…" at bounding box center [351, 159] width 294 height 9
click at [243, 193] on button "Submit Payment" at bounding box center [239, 197] width 101 height 26
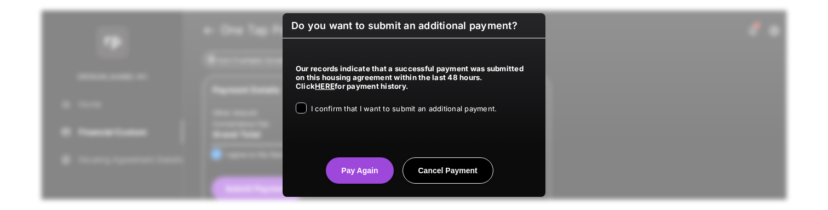
click at [412, 104] on span "I confirm that I want to submit an additional payment." at bounding box center [404, 108] width 186 height 9
click at [347, 154] on center "Pay Again Cancel Payment" at bounding box center [414, 165] width 236 height 35
click at [348, 163] on button "Pay Again" at bounding box center [359, 170] width 67 height 26
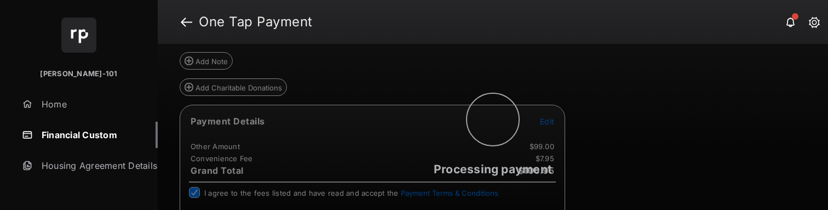
scroll to position [0, 0]
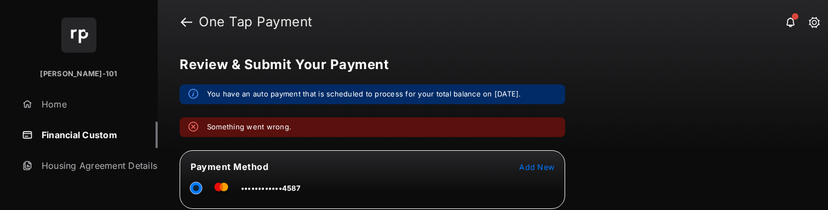
click at [108, 209] on aside "Bldg Vayujeet-101 Home Financial Custom Housing Agreement Details Maintenance P…" at bounding box center [79, 105] width 158 height 210
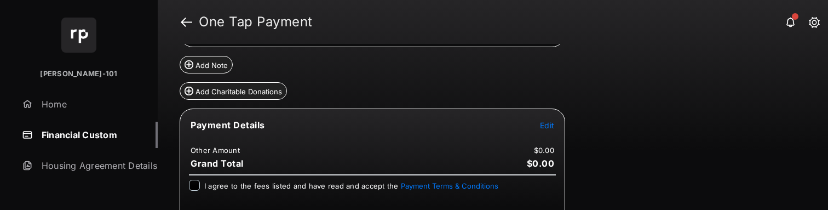
scroll to position [96, 0]
click at [555, 128] on tr "Payment Details Edit" at bounding box center [372, 130] width 382 height 25
click at [550, 128] on span "Edit" at bounding box center [547, 124] width 14 height 9
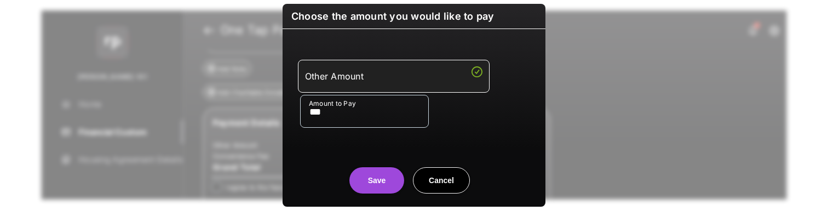
type input "***"
click at [384, 189] on button "Save" at bounding box center [376, 180] width 55 height 26
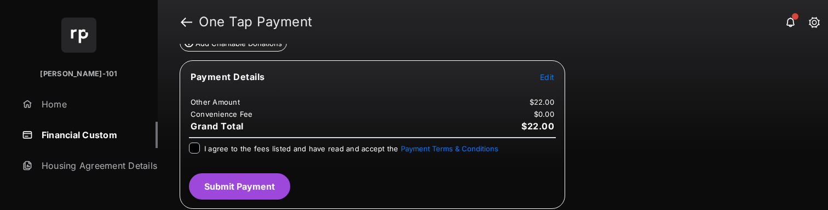
scroll to position [128, 0]
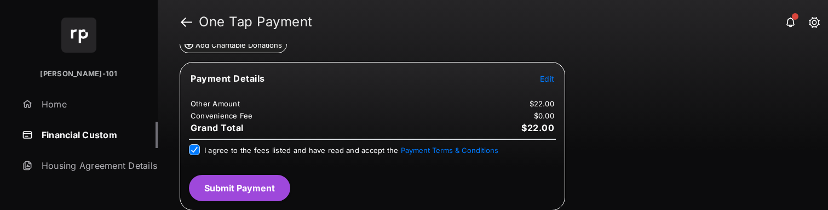
click at [256, 195] on button "Submit Payment" at bounding box center [239, 188] width 101 height 26
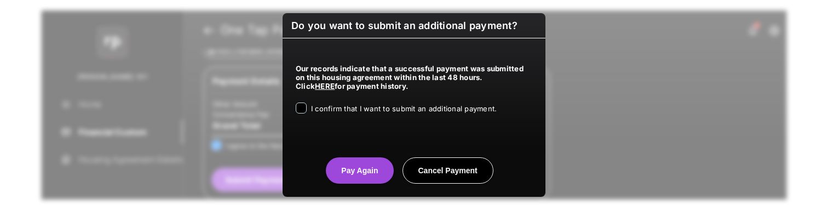
click at [382, 105] on span "I confirm that I want to submit an additional payment." at bounding box center [404, 108] width 186 height 9
click at [349, 168] on button "Pay Again" at bounding box center [359, 170] width 67 height 26
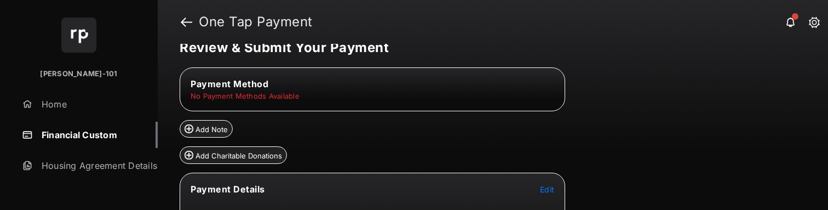
scroll to position [19, 0]
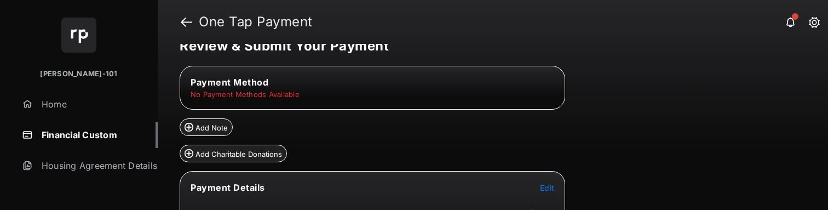
click at [105, 135] on link "Financial Custom" at bounding box center [88, 135] width 140 height 26
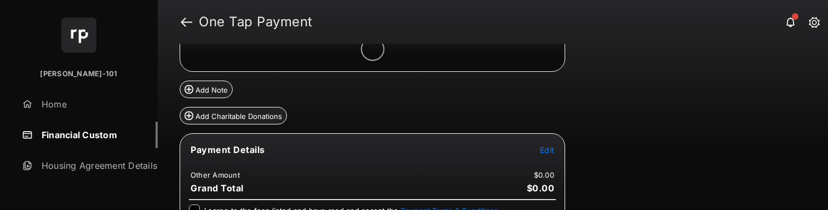
scroll to position [105, 0]
click at [545, 153] on span "Edit" at bounding box center [547, 149] width 14 height 9
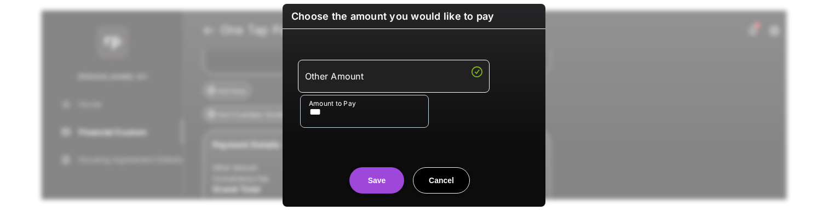
type input "***"
click at [394, 184] on button "Save" at bounding box center [376, 180] width 55 height 26
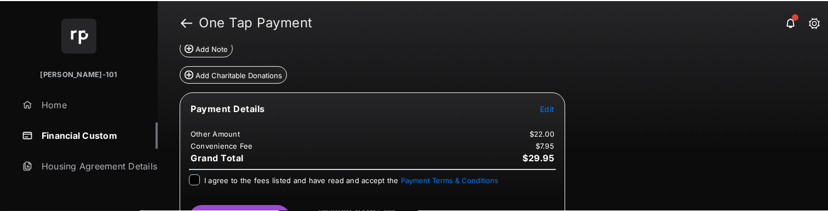
scroll to position [176, 0]
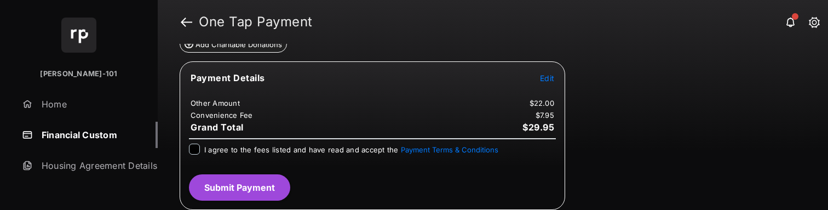
click at [250, 139] on div "Payment Details Edit Other Amount $22.00 Convenience Fee $7.95 Grand Total $29.…" at bounding box center [372, 135] width 385 height 148
click at [250, 156] on div "I agree to the fees listed and have read and accept the Payment Terms & Conditi…" at bounding box center [372, 154] width 380 height 22
click at [256, 149] on span "I agree to the fees listed and have read and accept the Payment Terms & Conditi…" at bounding box center [351, 149] width 294 height 9
click at [262, 186] on button "Submit Payment" at bounding box center [239, 187] width 101 height 26
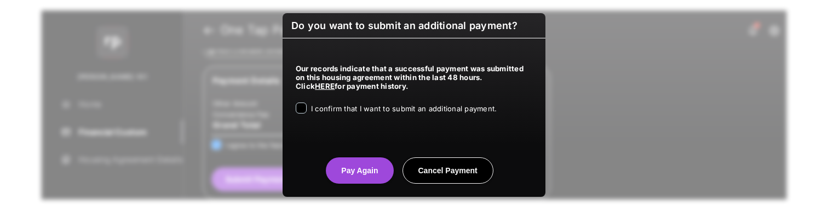
click at [357, 117] on div "Our records indicate that a successful payment was submitted on this housing ag…" at bounding box center [413, 86] width 263 height 96
click at [363, 110] on span "I confirm that I want to submit an additional payment." at bounding box center [404, 108] width 186 height 9
click at [348, 176] on button "Pay Again" at bounding box center [359, 170] width 67 height 26
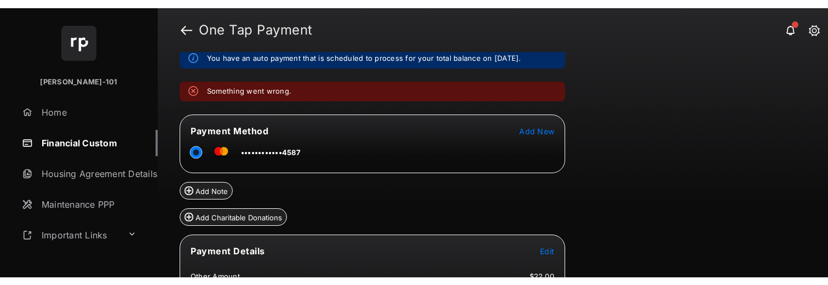
scroll to position [150, 0]
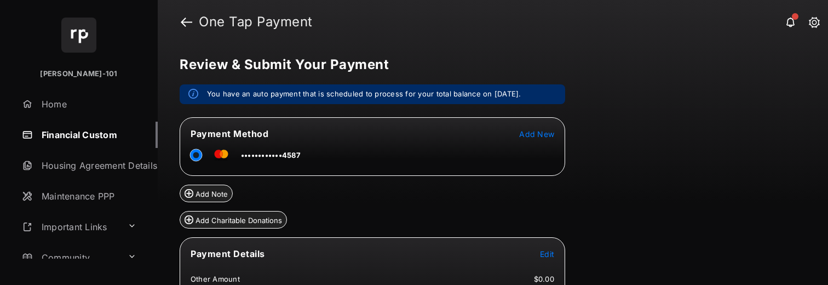
click at [78, 135] on link "Financial Custom" at bounding box center [88, 135] width 140 height 26
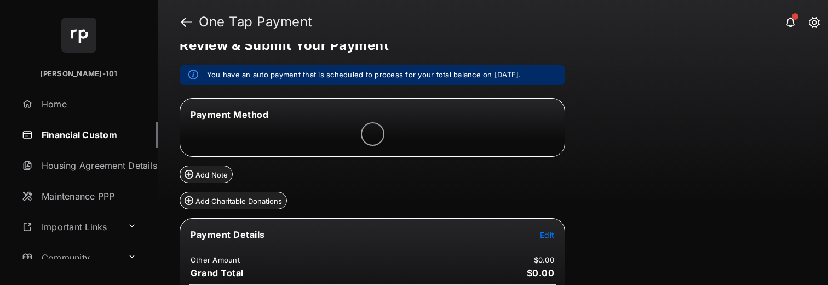
scroll to position [20, 0]
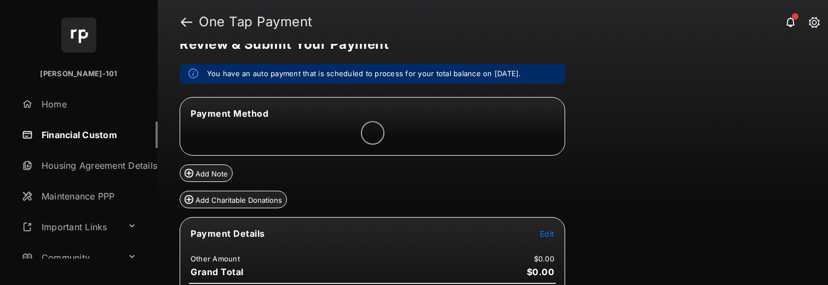
click at [552, 233] on span "Edit" at bounding box center [547, 233] width 14 height 9
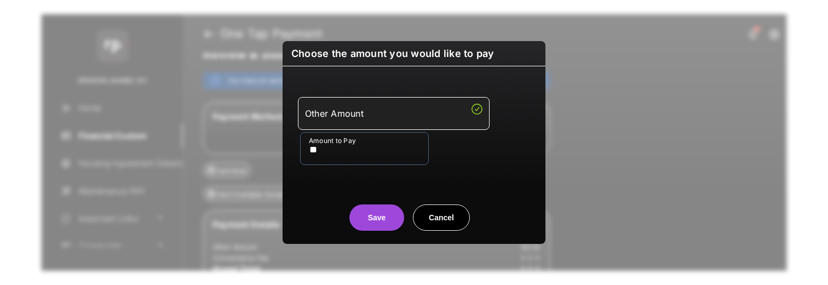
type input "**"
drag, startPoint x: 334, startPoint y: 210, endPoint x: 356, endPoint y: 217, distance: 23.2
click at [334, 210] on center "Save Cancel" at bounding box center [414, 212] width 236 height 35
click at [362, 220] on button "Save" at bounding box center [376, 217] width 55 height 26
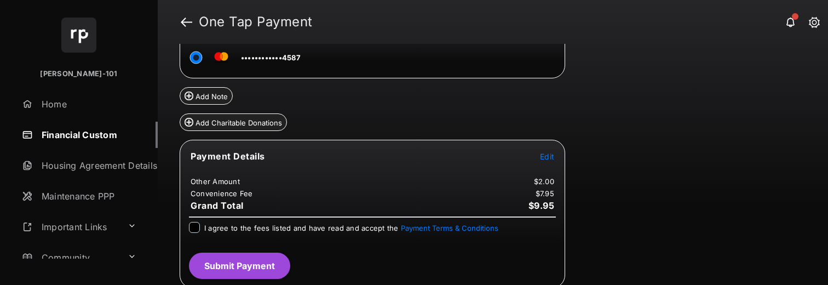
scroll to position [101, 0]
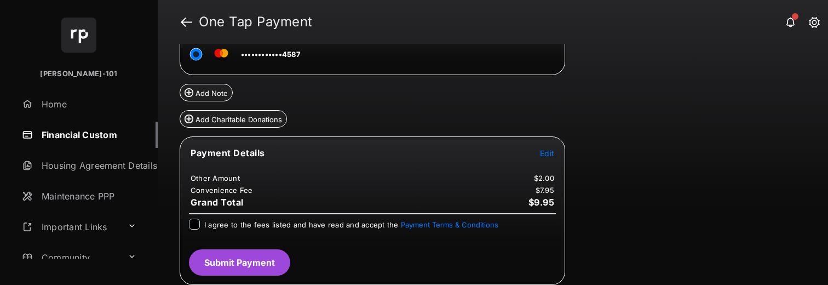
drag, startPoint x: 224, startPoint y: 225, endPoint x: 235, endPoint y: 250, distance: 27.5
click at [224, 225] on span "I agree to the fees listed and have read and accept the Payment Terms & Conditi…" at bounding box center [351, 224] width 294 height 9
click at [240, 258] on button "Submit Payment" at bounding box center [239, 262] width 101 height 26
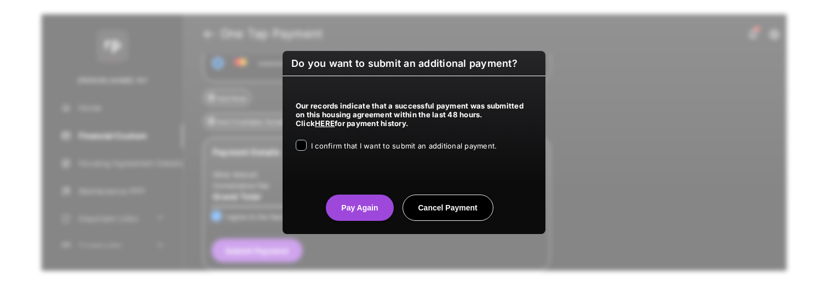
click at [365, 154] on div "Our records indicate that a successful payment was submitted on this housing ag…" at bounding box center [413, 124] width 263 height 96
click at [365, 149] on span "I confirm that I want to submit an additional payment." at bounding box center [404, 145] width 186 height 9
drag, startPoint x: 344, startPoint y: 230, endPoint x: 347, endPoint y: 223, distance: 7.3
click at [344, 229] on div "Do you want to submit an additional payment? Our records indicate that a succes…" at bounding box center [413, 142] width 263 height 183
click at [355, 212] on button "Pay Again" at bounding box center [359, 207] width 67 height 26
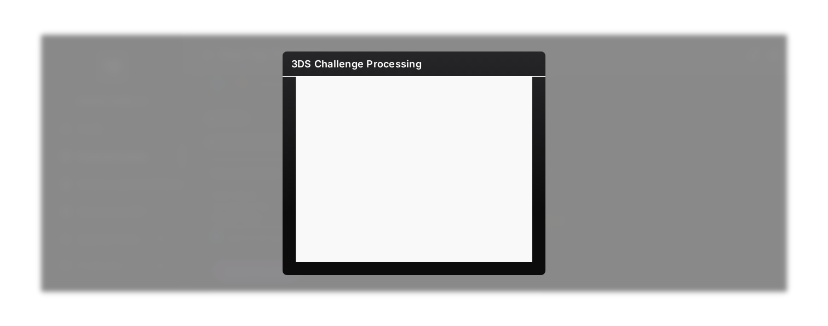
scroll to position [49, 0]
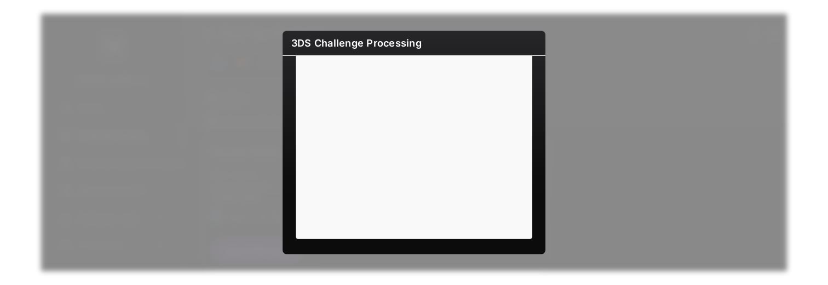
click at [558, 284] on div "3DS Challenge Processing" at bounding box center [414, 142] width 828 height 285
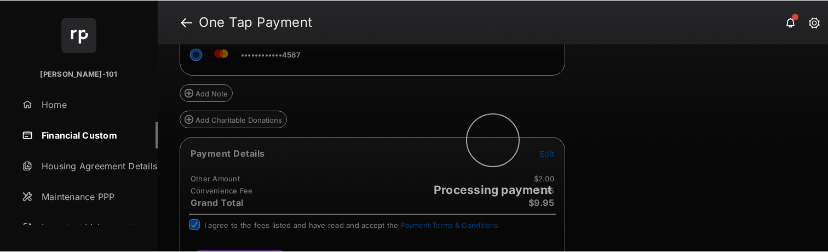
scroll to position [0, 0]
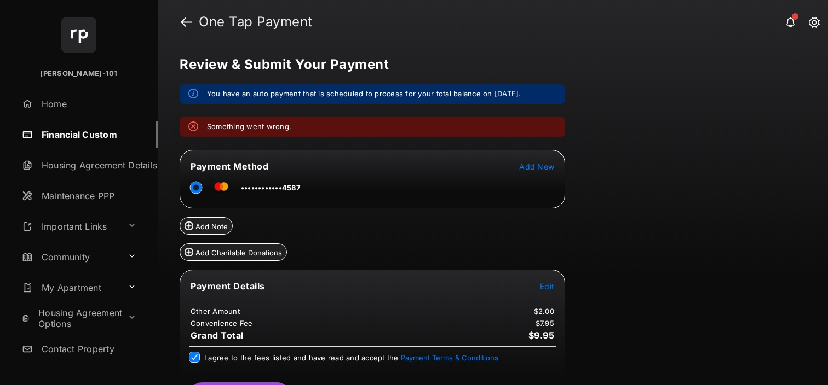
click at [66, 133] on link "Financial Custom" at bounding box center [88, 135] width 140 height 26
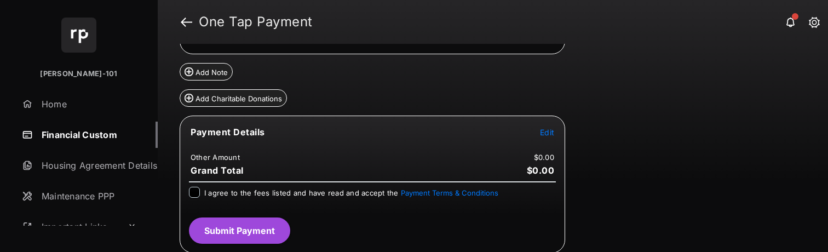
scroll to position [123, 0]
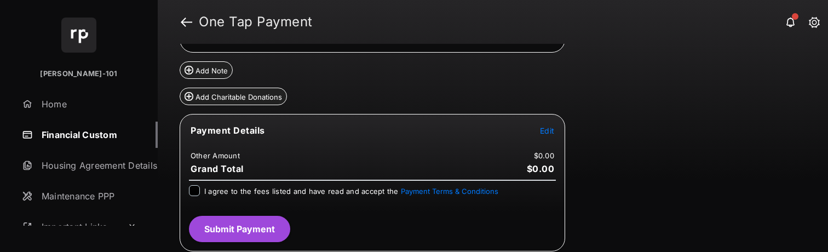
click at [546, 134] on span "Edit" at bounding box center [547, 130] width 14 height 9
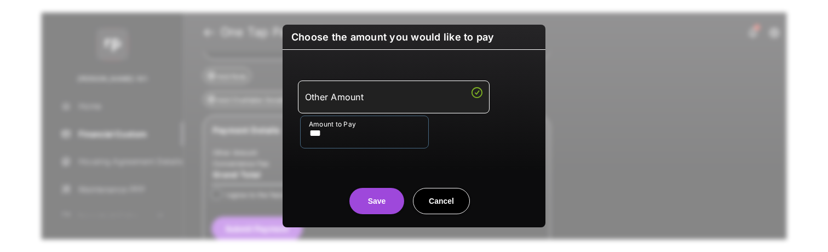
type input "***"
click at [341, 169] on div "Save Cancel" at bounding box center [413, 190] width 263 height 48
click at [374, 207] on button "Save" at bounding box center [376, 201] width 55 height 26
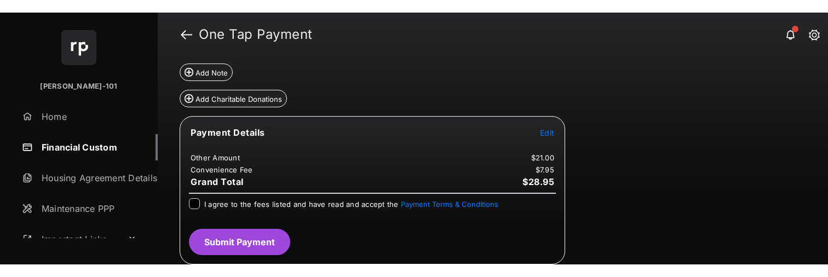
scroll to position [134, 0]
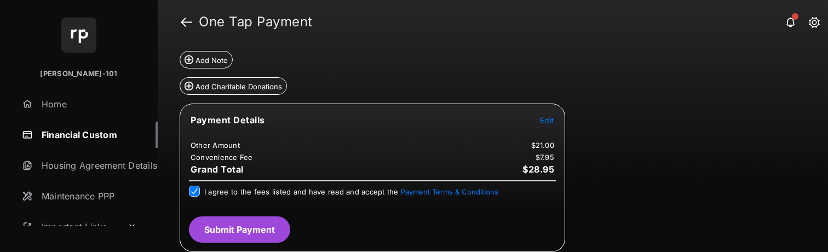
click at [238, 236] on button "Submit Payment" at bounding box center [239, 229] width 101 height 26
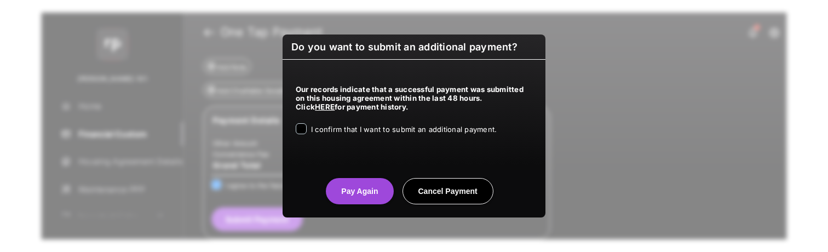
click at [349, 131] on span "I confirm that I want to submit an additional payment." at bounding box center [404, 129] width 186 height 9
click at [353, 197] on button "Pay Again" at bounding box center [359, 191] width 67 height 26
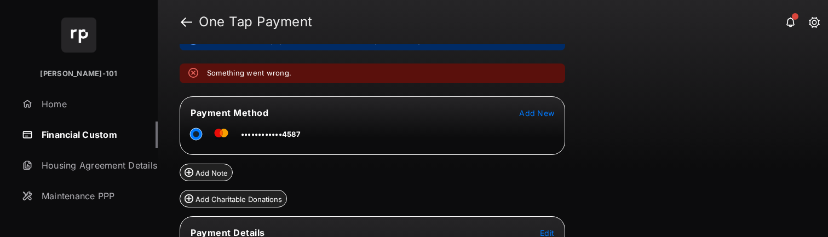
scroll to position [51, 0]
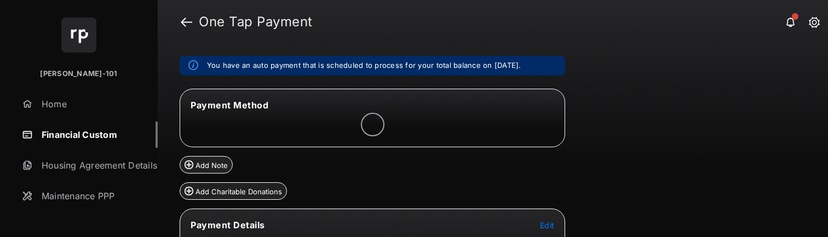
scroll to position [98, 0]
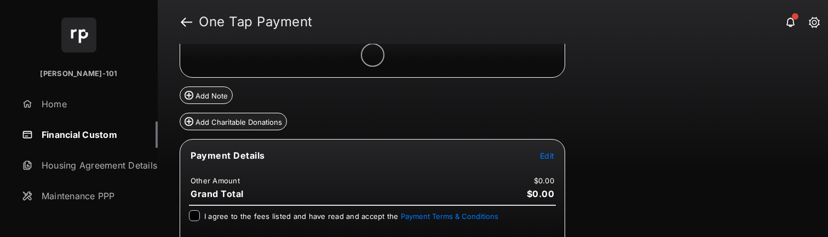
click at [550, 152] on span "Edit" at bounding box center [547, 155] width 14 height 9
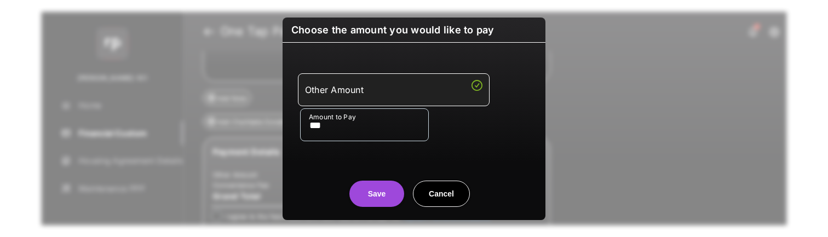
type input "***"
click at [364, 170] on div "Save Cancel" at bounding box center [413, 183] width 263 height 48
click at [384, 198] on button "Save" at bounding box center [376, 194] width 55 height 26
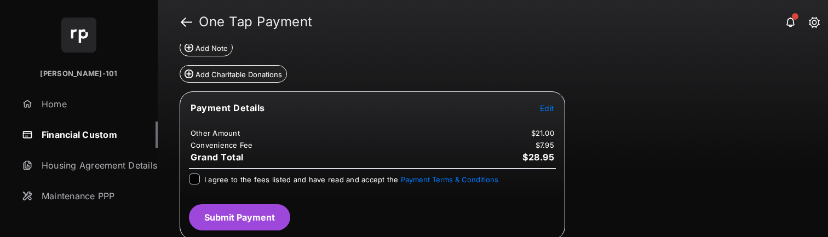
scroll to position [148, 0]
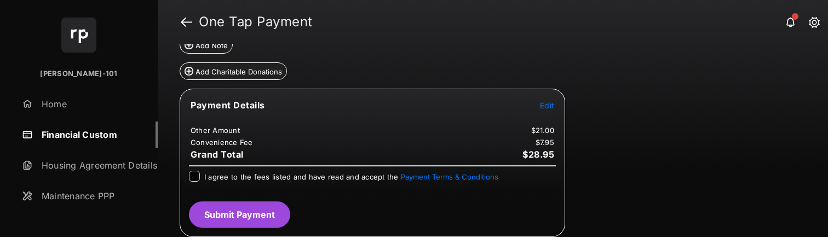
drag, startPoint x: 235, startPoint y: 168, endPoint x: 235, endPoint y: 175, distance: 7.1
click at [235, 169] on div "Payment Details Edit Other Amount $21.00 Convenience Fee $7.95 Grand Total $28.…" at bounding box center [372, 163] width 385 height 148
click at [235, 175] on span "I agree to the fees listed and have read and accept the Payment Terms & Conditi…" at bounding box center [351, 176] width 294 height 9
click at [245, 202] on button "Submit Payment" at bounding box center [239, 214] width 101 height 26
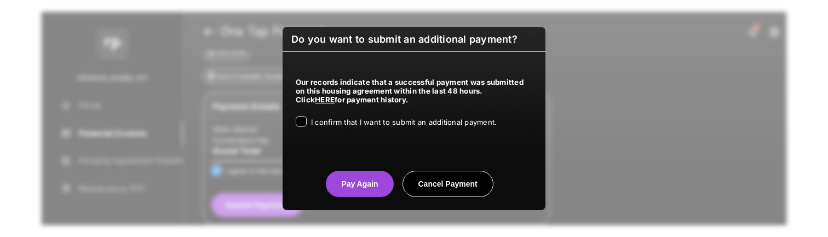
drag, startPoint x: 365, startPoint y: 137, endPoint x: 365, endPoint y: 128, distance: 9.3
click at [365, 134] on div "Our records indicate that a successful payment was submitted on this housing ag…" at bounding box center [413, 100] width 263 height 96
click at [365, 128] on div "I confirm that I want to submit an additional payment." at bounding box center [404, 122] width 186 height 13
drag, startPoint x: 362, startPoint y: 113, endPoint x: 360, endPoint y: 127, distance: 13.8
click at [362, 115] on div "Our records indicate that a successful payment was submitted on this housing ag…" at bounding box center [413, 100] width 263 height 96
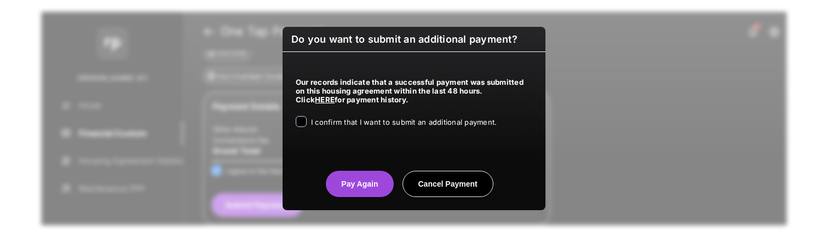
click at [360, 127] on div "I confirm that I want to submit an additional payment." at bounding box center [404, 122] width 186 height 13
click at [362, 124] on span "I confirm that I want to submit an additional payment." at bounding box center [404, 122] width 186 height 9
click at [361, 178] on button "Pay Again" at bounding box center [359, 184] width 67 height 26
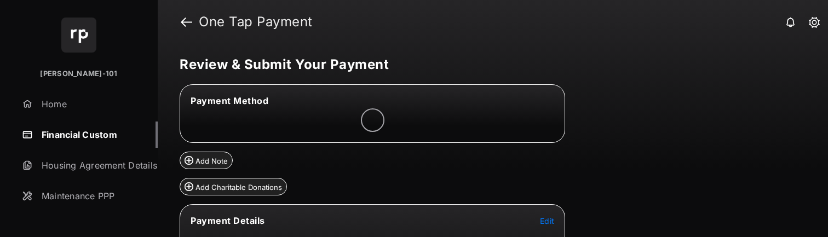
scroll to position [16, 0]
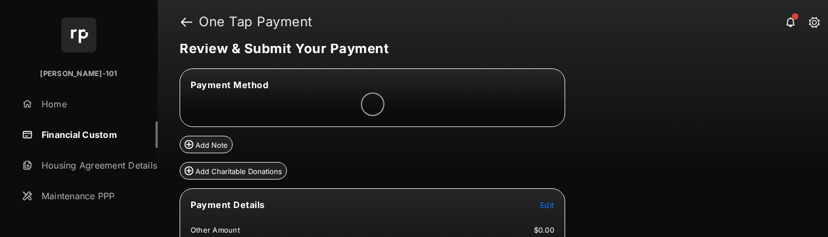
click at [542, 201] on span "Edit" at bounding box center [547, 204] width 14 height 9
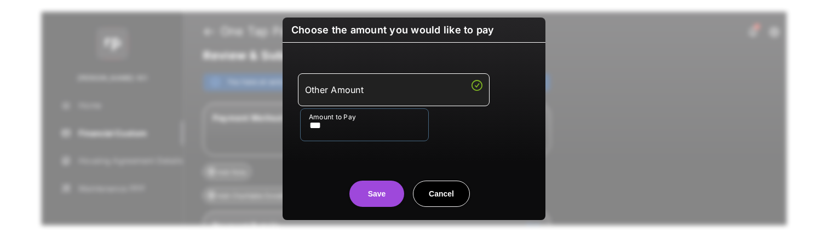
type input "***"
click at [388, 207] on div "Choose the amount you would like to pay Other Amount Amount to Pay *** Save Can…" at bounding box center [413, 119] width 263 height 203
click at [386, 200] on button "Save" at bounding box center [376, 194] width 55 height 26
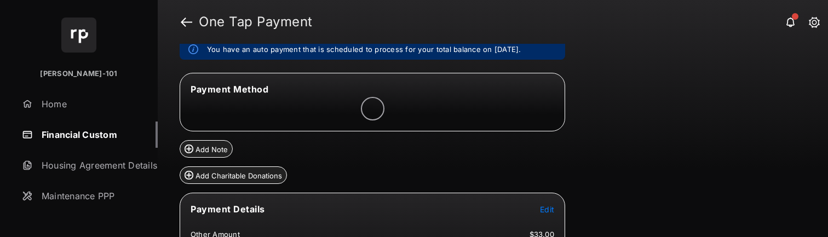
scroll to position [149, 0]
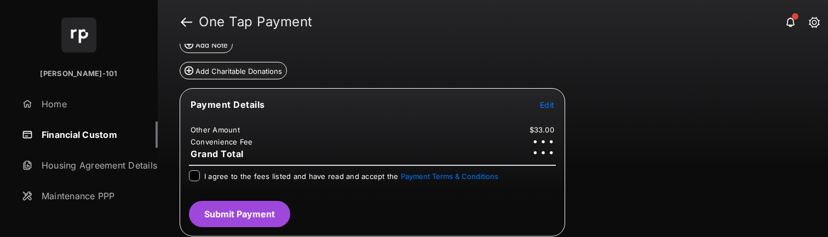
click at [200, 173] on div "I agree to the fees listed and have read and accept the Payment Terms & Conditi…" at bounding box center [372, 176] width 367 height 13
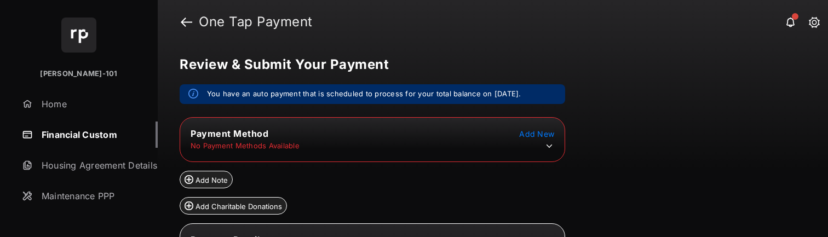
click at [550, 143] on icon at bounding box center [549, 146] width 10 height 10
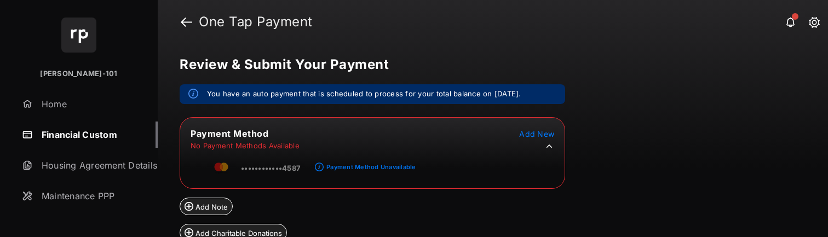
click at [270, 172] on td "••••••••••••4587" at bounding box center [255, 166] width 91 height 25
click at [270, 172] on span "••••••••••••4587" at bounding box center [271, 168] width 60 height 9
click at [95, 137] on link "Financial Custom" at bounding box center [88, 135] width 140 height 26
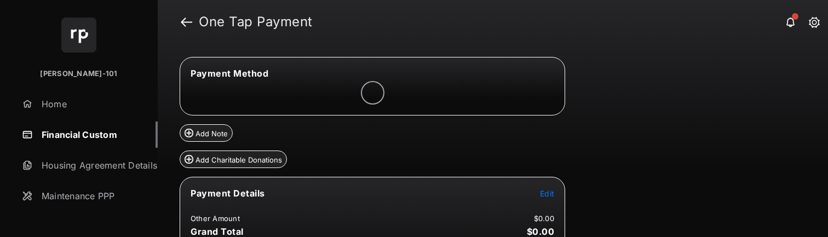
scroll to position [57, 0]
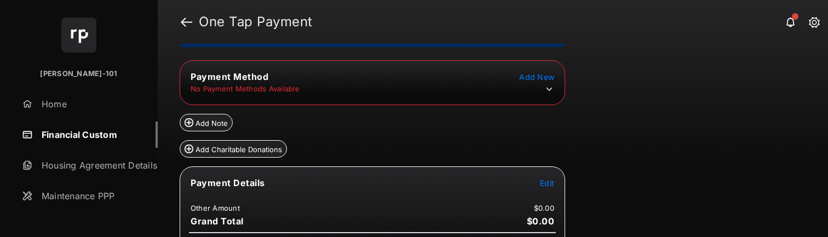
click at [551, 87] on icon at bounding box center [549, 89] width 10 height 10
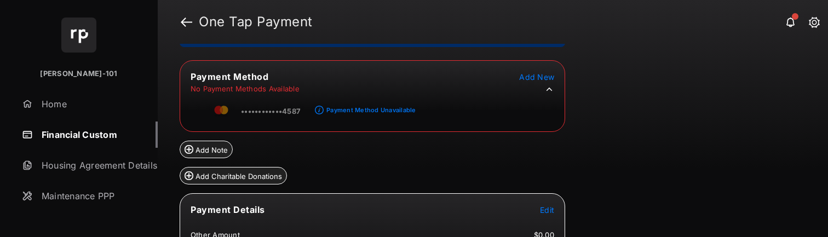
drag, startPoint x: 307, startPoint y: 94, endPoint x: 307, endPoint y: 100, distance: 6.6
click at [307, 94] on tr "No Payment Methods Available" at bounding box center [372, 89] width 382 height 11
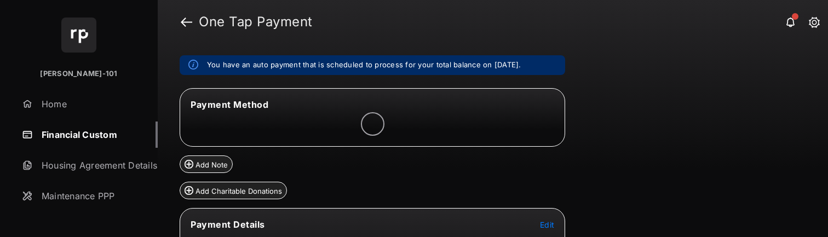
scroll to position [101, 0]
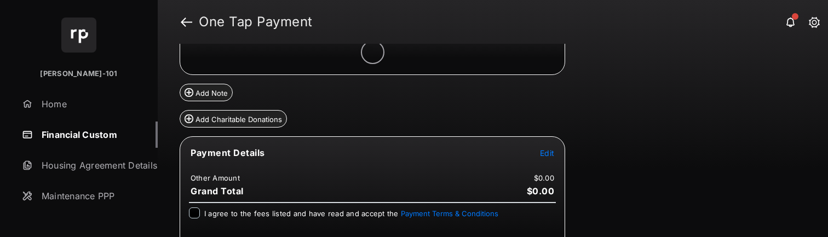
click at [550, 148] on span "Edit" at bounding box center [547, 152] width 14 height 9
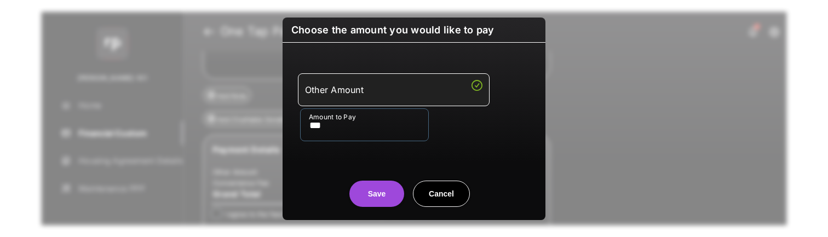
type input "***"
click at [363, 180] on center "Save Cancel" at bounding box center [414, 189] width 236 height 35
click at [375, 193] on button "Save" at bounding box center [376, 194] width 55 height 26
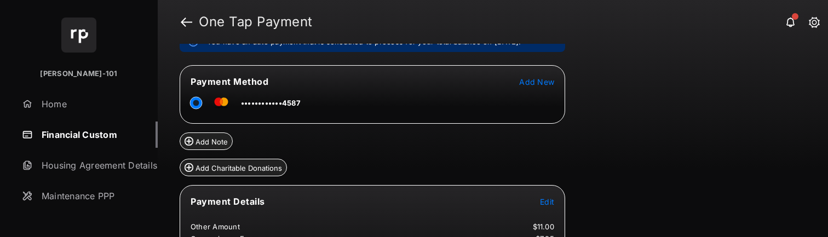
scroll to position [132, 0]
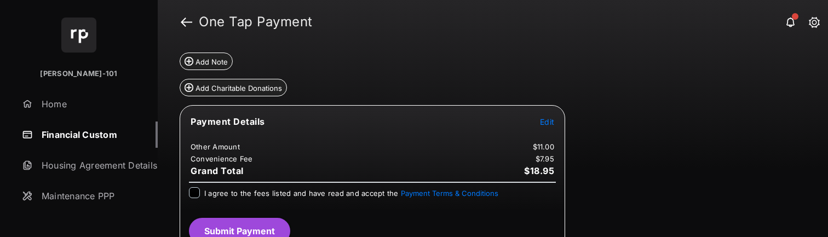
click at [220, 198] on div "I agree to the fees listed and have read and accept the Payment Terms & Conditi…" at bounding box center [351, 193] width 294 height 13
click at [224, 194] on span "I agree to the fees listed and have read and accept the Payment Terms & Conditi…" at bounding box center [351, 193] width 294 height 9
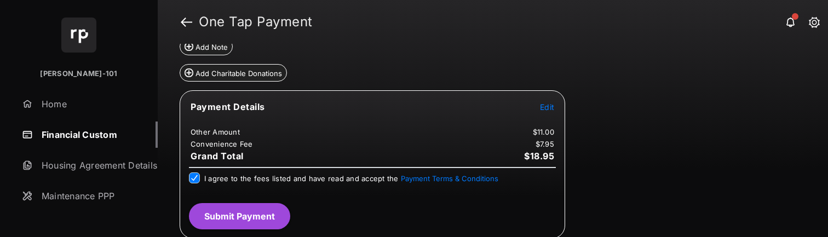
scroll to position [148, 0]
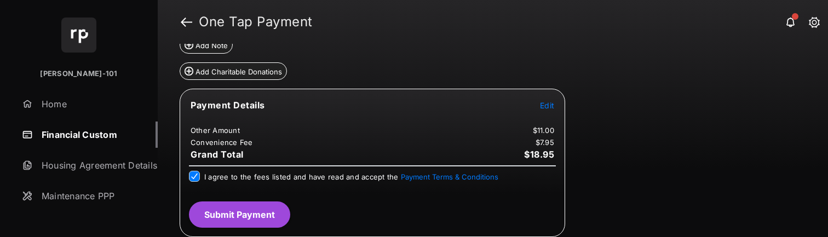
click at [224, 214] on button "Submit Payment" at bounding box center [239, 214] width 101 height 26
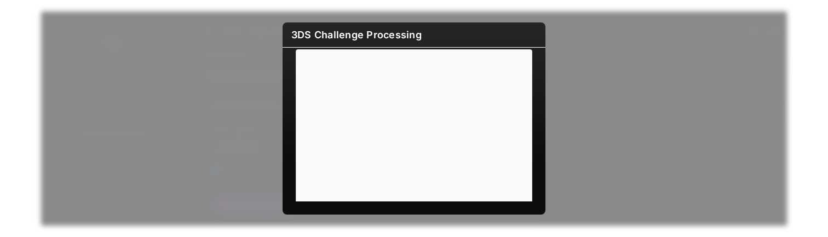
scroll to position [0, 0]
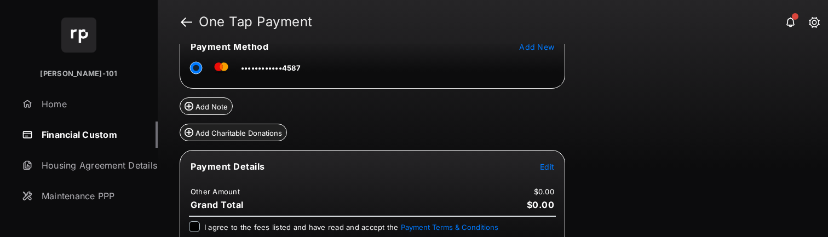
scroll to position [138, 0]
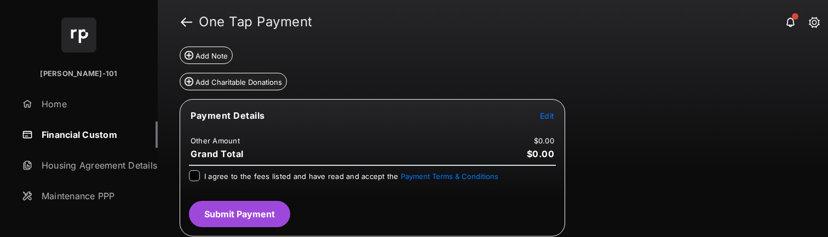
click at [541, 115] on span "Edit" at bounding box center [547, 115] width 14 height 9
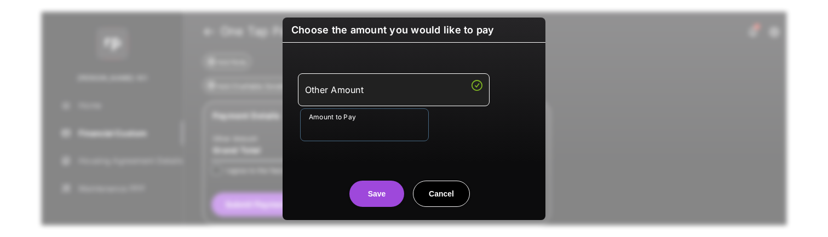
click at [378, 119] on input "Amount to Pay" at bounding box center [364, 124] width 129 height 33
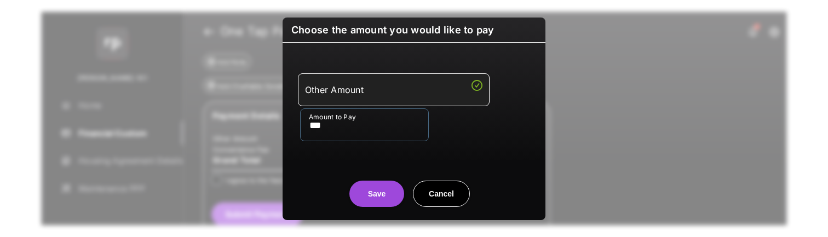
type input "***"
click at [332, 181] on center "Save Cancel" at bounding box center [414, 189] width 236 height 35
click at [395, 200] on button "Save" at bounding box center [376, 194] width 55 height 26
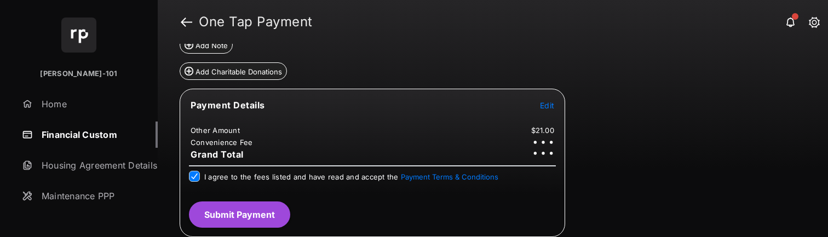
scroll to position [149, 0]
click at [241, 218] on button "Submit Payment" at bounding box center [239, 214] width 101 height 26
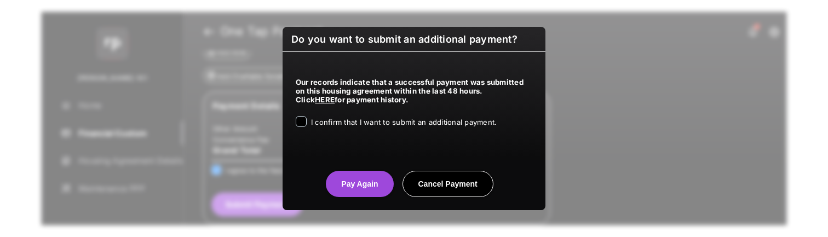
click at [375, 123] on span "I confirm that I want to submit an additional payment." at bounding box center [404, 122] width 186 height 9
click at [346, 184] on button "Pay Again" at bounding box center [359, 184] width 67 height 26
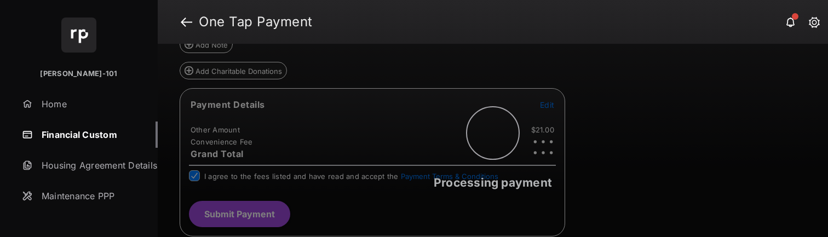
scroll to position [148, 0]
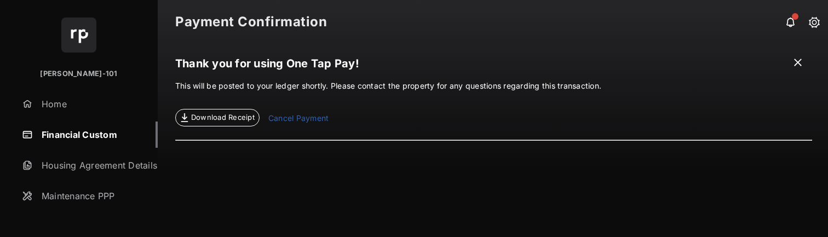
click at [87, 133] on link "Financial Custom" at bounding box center [88, 135] width 140 height 26
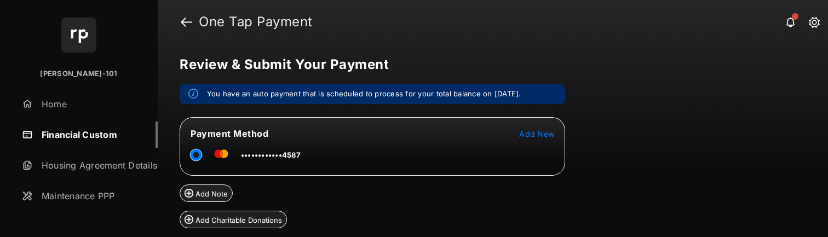
scroll to position [138, 0]
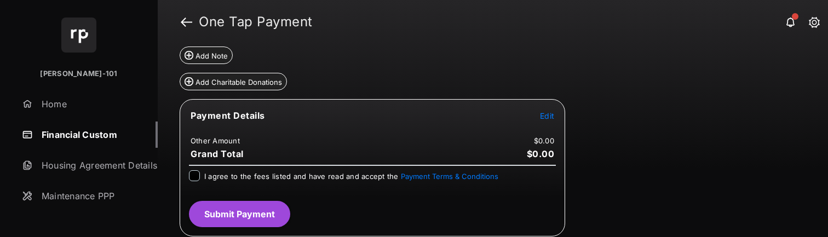
click at [545, 118] on span "Edit" at bounding box center [547, 115] width 14 height 9
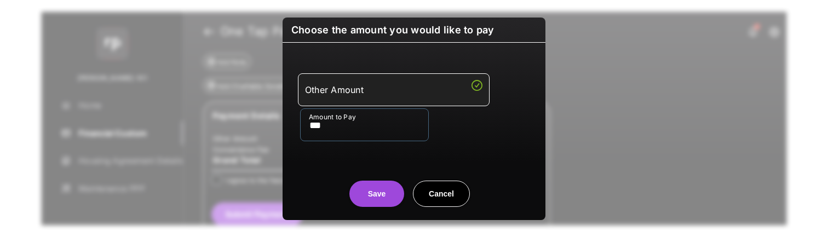
type input "***"
click at [338, 142] on div "Other Amount Amount to Pay ***" at bounding box center [414, 107] width 250 height 103
click at [389, 198] on button "Save" at bounding box center [376, 194] width 55 height 26
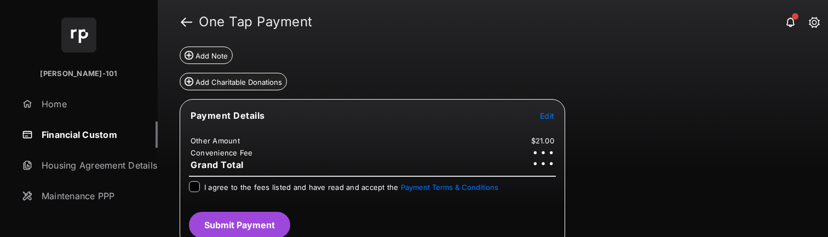
click at [193, 191] on div at bounding box center [194, 186] width 11 height 11
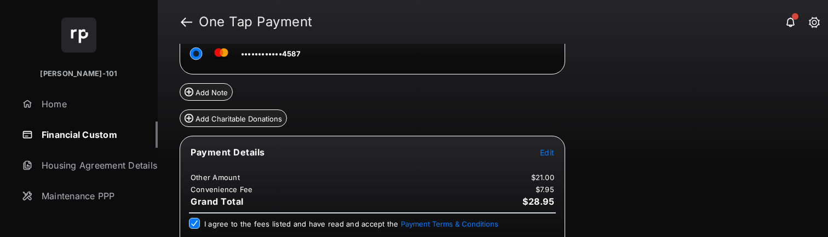
scroll to position [148, 0]
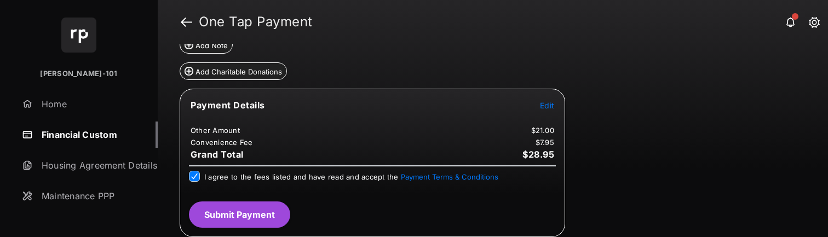
click at [290, 220] on div "Payment Details Edit Other Amount $21.00 Convenience Fee $7.95 Grand Total $28.…" at bounding box center [372, 163] width 385 height 148
click at [284, 221] on button "Submit Payment" at bounding box center [239, 214] width 101 height 26
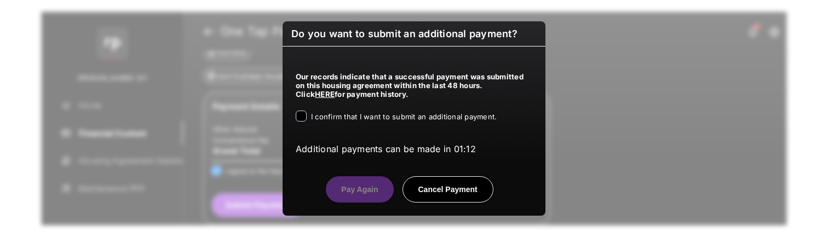
click at [342, 123] on div "I confirm that I want to submit an additional payment." at bounding box center [404, 117] width 186 height 13
click at [342, 119] on span "I confirm that I want to submit an additional payment." at bounding box center [404, 116] width 186 height 9
click at [426, 187] on button "Cancel Payment" at bounding box center [447, 189] width 91 height 26
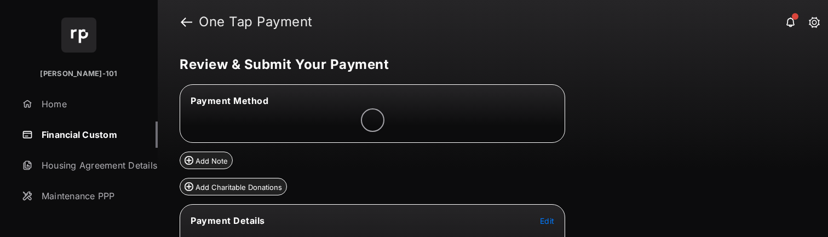
click at [545, 223] on span "Edit" at bounding box center [547, 220] width 14 height 9
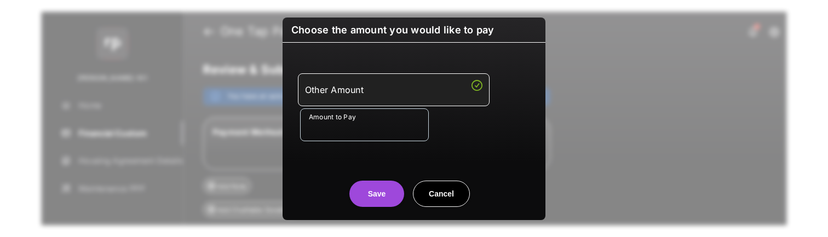
click at [413, 132] on input "Amount to Pay" at bounding box center [364, 124] width 129 height 33
type input "***"
click at [359, 197] on button "Save" at bounding box center [376, 194] width 55 height 26
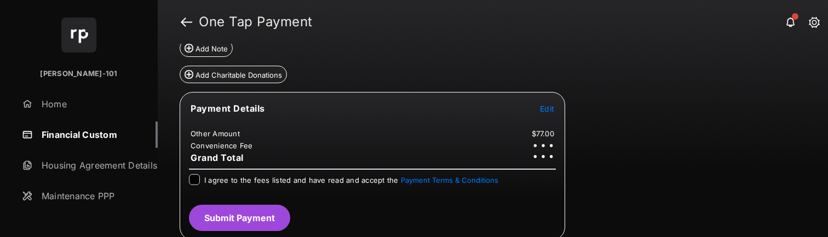
scroll to position [149, 0]
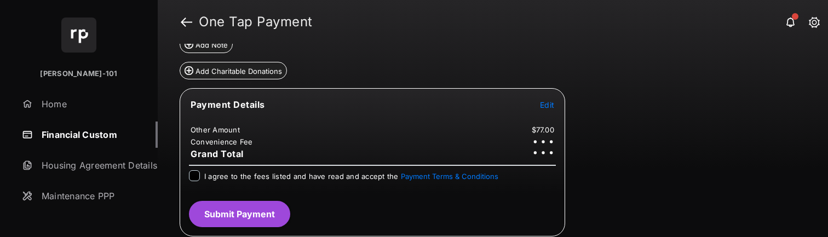
click at [255, 178] on span "I agree to the fees listed and have read and accept the Payment Terms & Conditi…" at bounding box center [351, 176] width 294 height 9
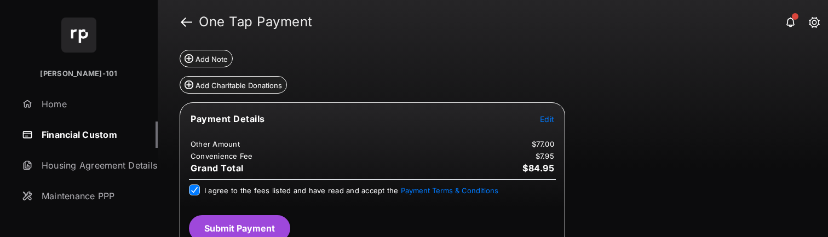
scroll to position [136, 0]
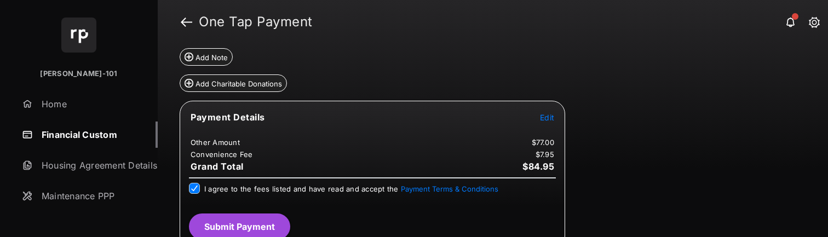
click at [267, 216] on button "Submit Payment" at bounding box center [239, 226] width 101 height 26
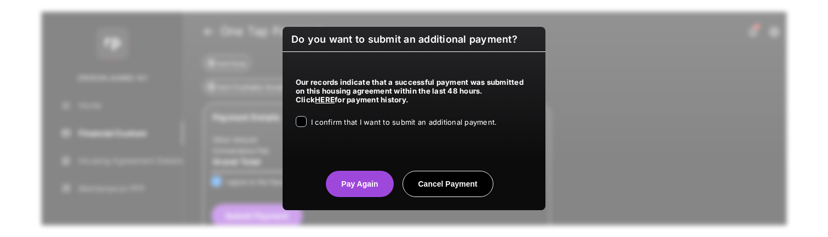
click at [379, 120] on span "I confirm that I want to submit an additional payment." at bounding box center [404, 122] width 186 height 9
click at [361, 189] on button "Pay Again" at bounding box center [359, 184] width 67 height 26
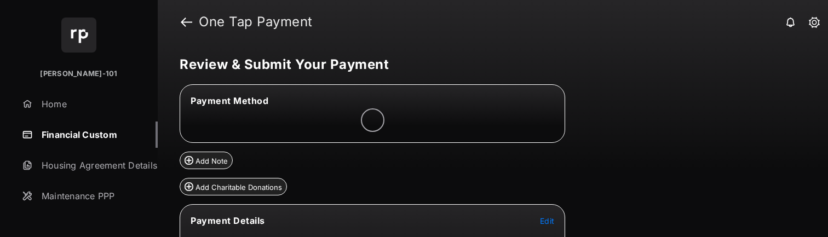
click at [555, 221] on tr "Payment Details Edit" at bounding box center [372, 227] width 382 height 25
click at [550, 221] on span "Edit" at bounding box center [547, 220] width 14 height 9
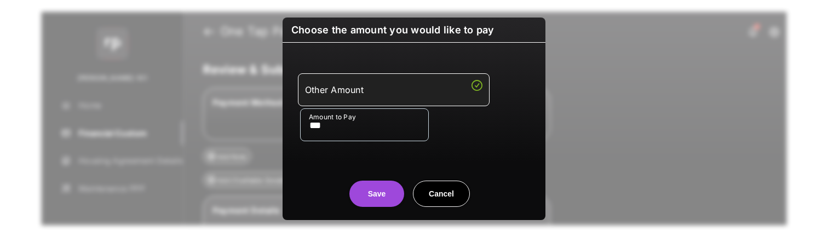
type input "***"
click at [386, 190] on button "Save" at bounding box center [376, 194] width 55 height 26
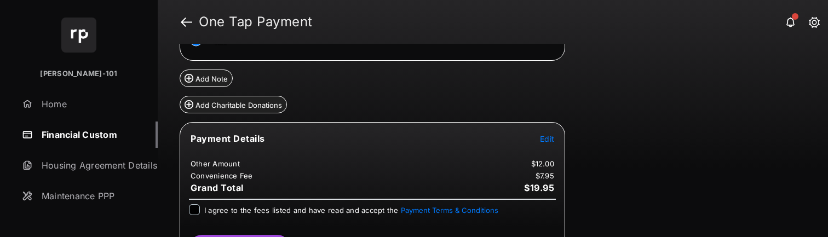
scroll to position [130, 0]
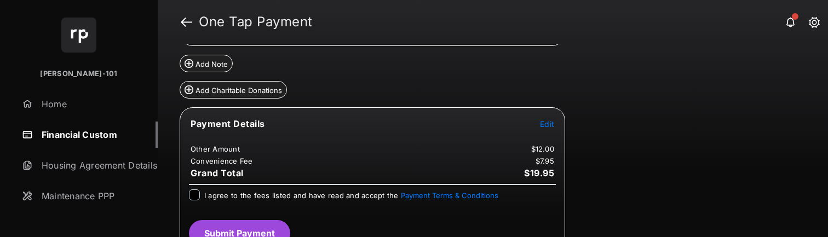
click at [218, 199] on div "I agree to the fees listed and have read and accept the Payment Terms & Conditi…" at bounding box center [351, 195] width 294 height 13
click at [219, 198] on span "I agree to the fees listed and have read and accept the Payment Terms & Conditi…" at bounding box center [351, 195] width 294 height 9
click at [231, 222] on button "Submit Payment" at bounding box center [239, 233] width 101 height 26
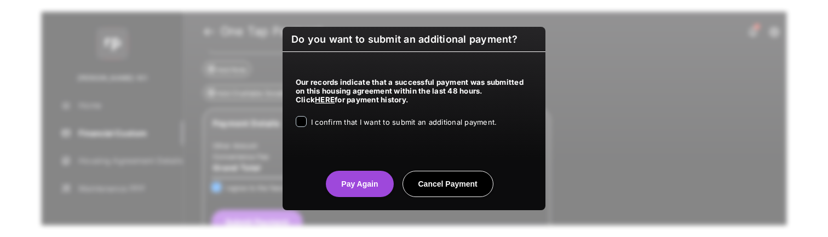
drag, startPoint x: 371, startPoint y: 121, endPoint x: 343, endPoint y: 159, distance: 47.1
click at [371, 123] on span "I confirm that I want to submit an additional payment." at bounding box center [404, 122] width 186 height 9
click at [333, 189] on button "Pay Again" at bounding box center [359, 184] width 67 height 26
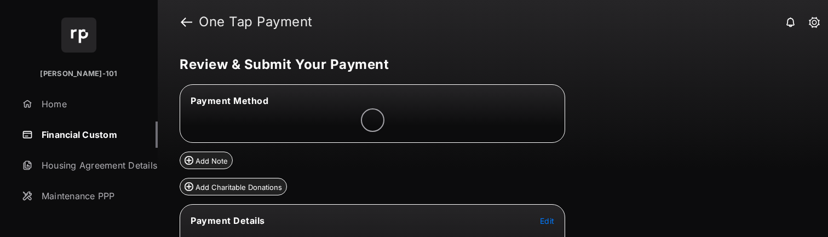
scroll to position [96, 0]
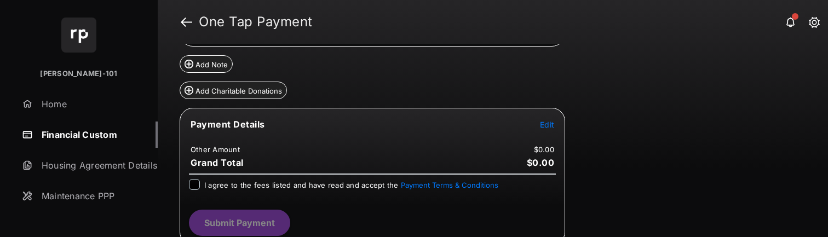
click at [549, 128] on span "Edit" at bounding box center [547, 124] width 14 height 9
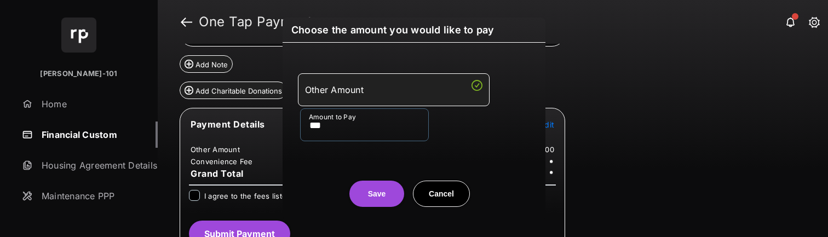
scroll to position [129, 0]
type input "***"
click at [386, 196] on button "Save" at bounding box center [376, 194] width 55 height 26
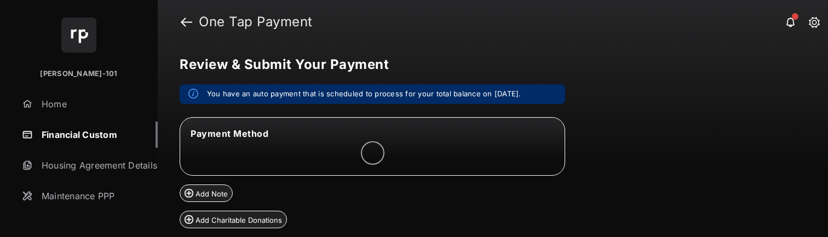
scroll to position [107, 0]
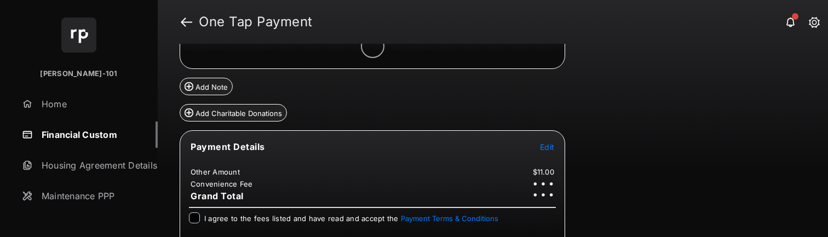
click at [252, 217] on span "I agree to the fees listed and have read and accept the Payment Terms & Conditi…" at bounding box center [351, 218] width 294 height 9
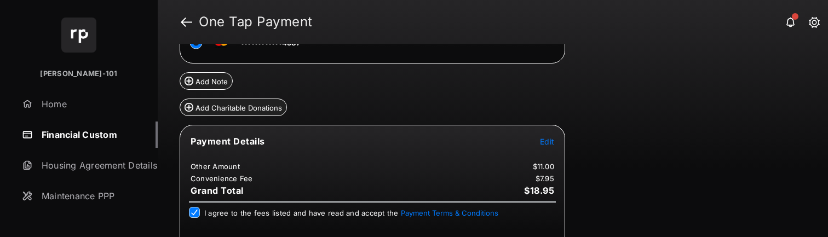
scroll to position [148, 0]
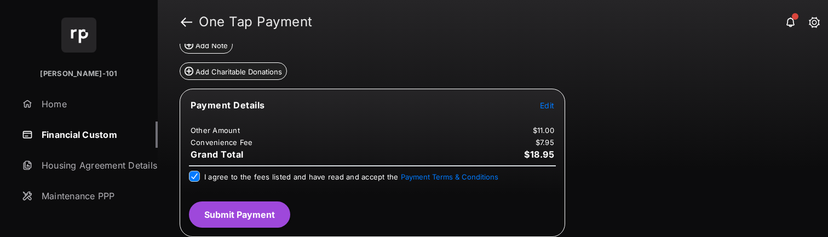
click at [267, 226] on button "Submit Payment" at bounding box center [239, 214] width 101 height 26
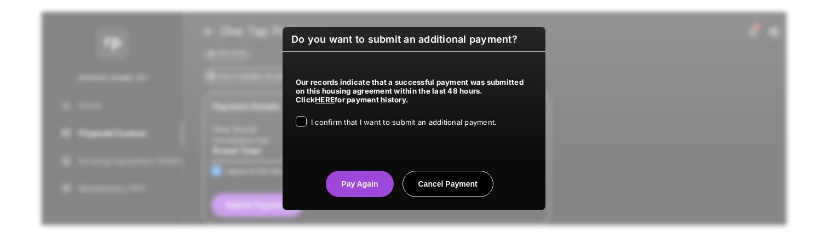
drag, startPoint x: 324, startPoint y: 124, endPoint x: 324, endPoint y: 177, distance: 53.6
click at [324, 128] on div "I confirm that I want to submit an additional payment." at bounding box center [404, 122] width 186 height 13
click at [357, 199] on div "Do you want to submit an additional payment? Our records indicate that a succes…" at bounding box center [413, 118] width 263 height 183
click at [354, 190] on button "Pay Again" at bounding box center [359, 184] width 67 height 26
